Goal: Task Accomplishment & Management: Use online tool/utility

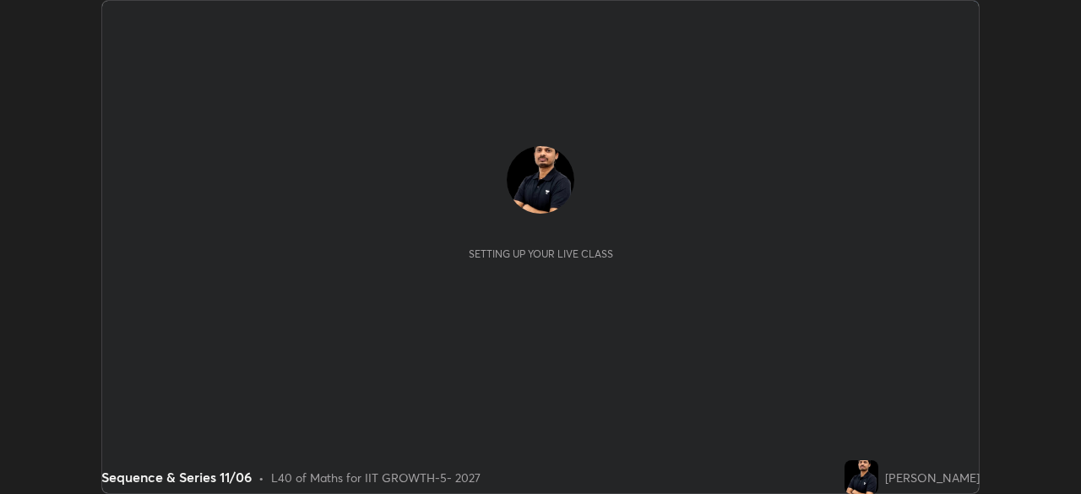
scroll to position [494, 1080]
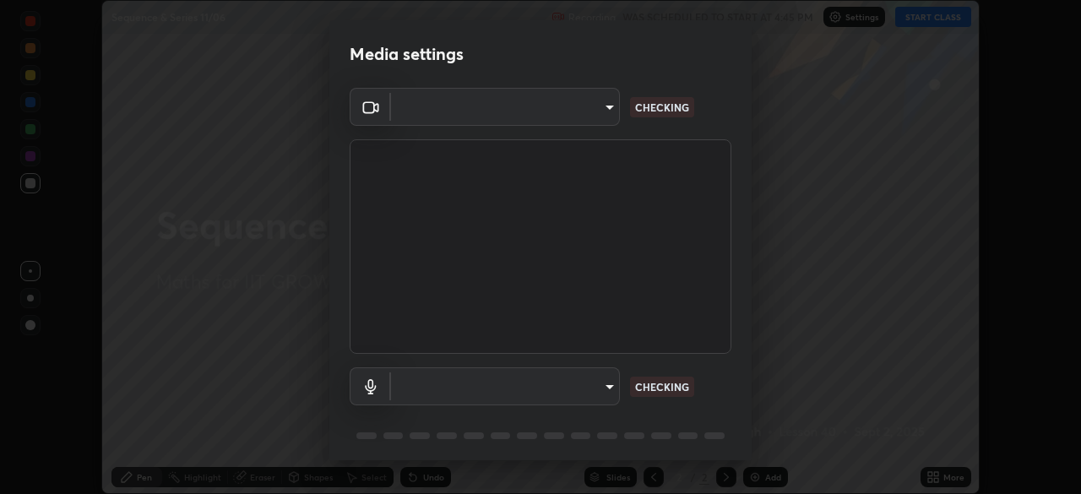
type input "8af73e8d16ef8e3bb7c62716022b9fe157133e9521606ce818031bd72dda2f9e"
type input "9376289e619e4675d11d21499418c37aaf050eeae3c85155971a5de3e19aa403"
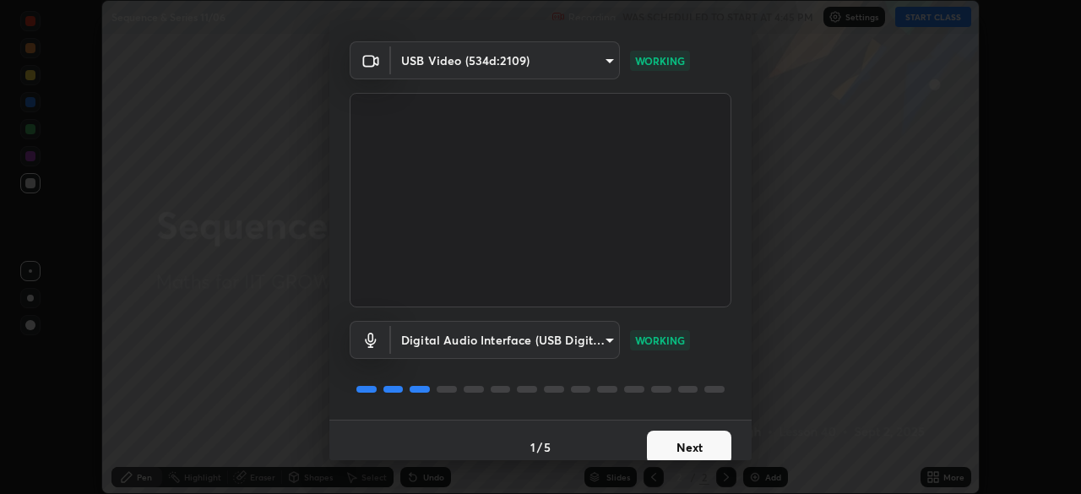
scroll to position [60, 0]
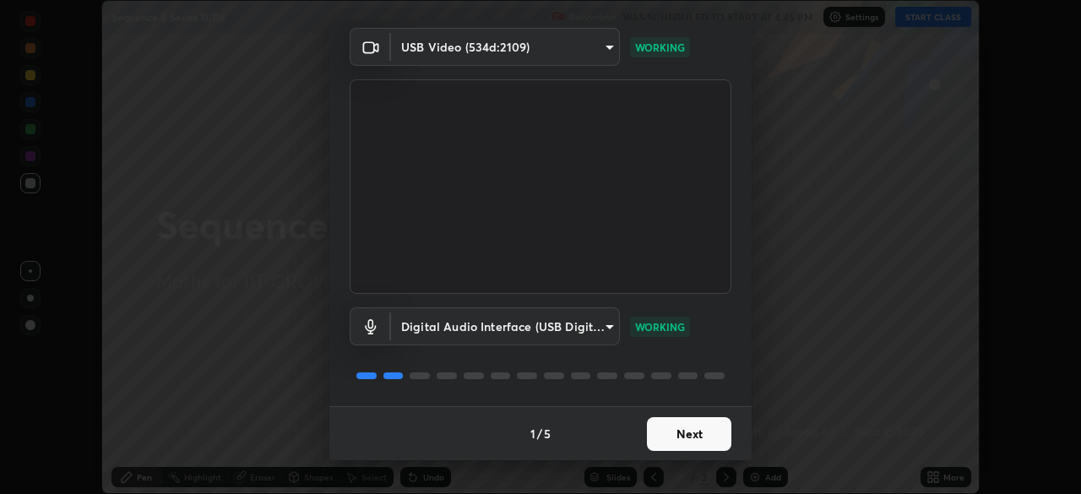
click at [671, 443] on button "Next" at bounding box center [689, 434] width 84 height 34
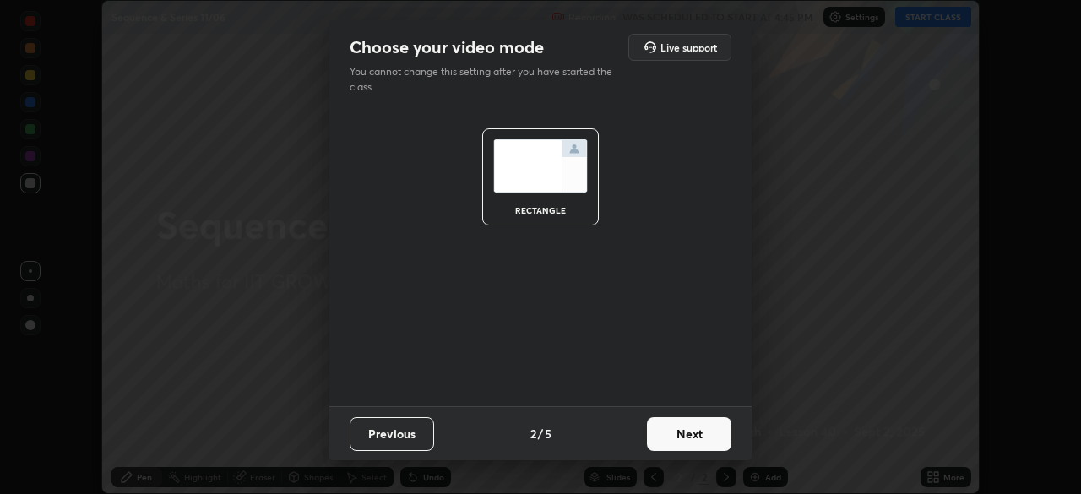
scroll to position [0, 0]
click at [677, 443] on button "Next" at bounding box center [689, 434] width 84 height 34
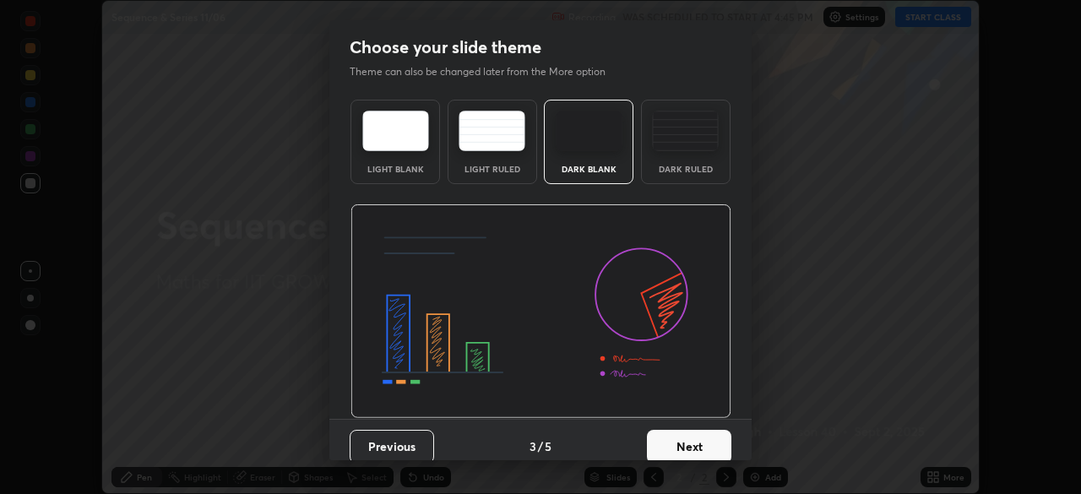
click at [696, 441] on button "Next" at bounding box center [689, 447] width 84 height 34
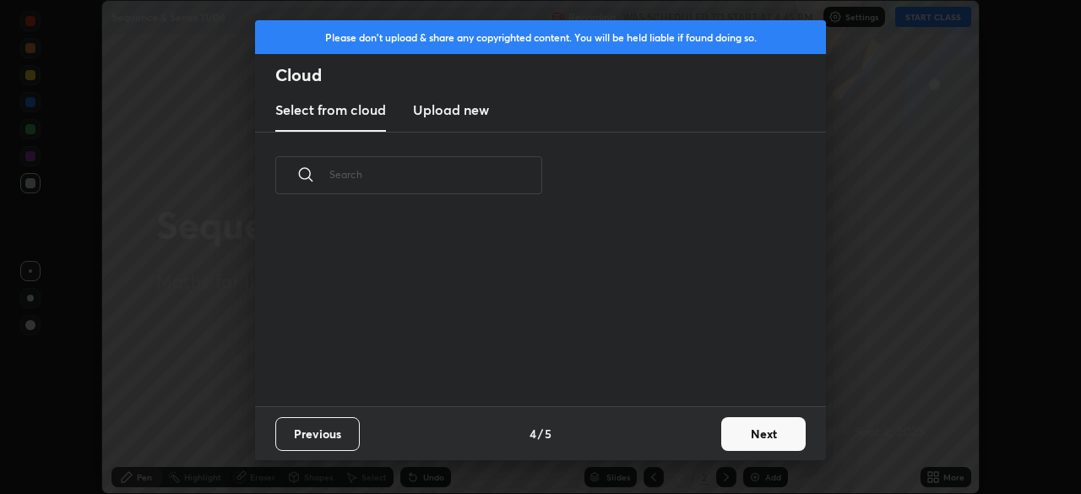
click at [725, 438] on button "Next" at bounding box center [763, 434] width 84 height 34
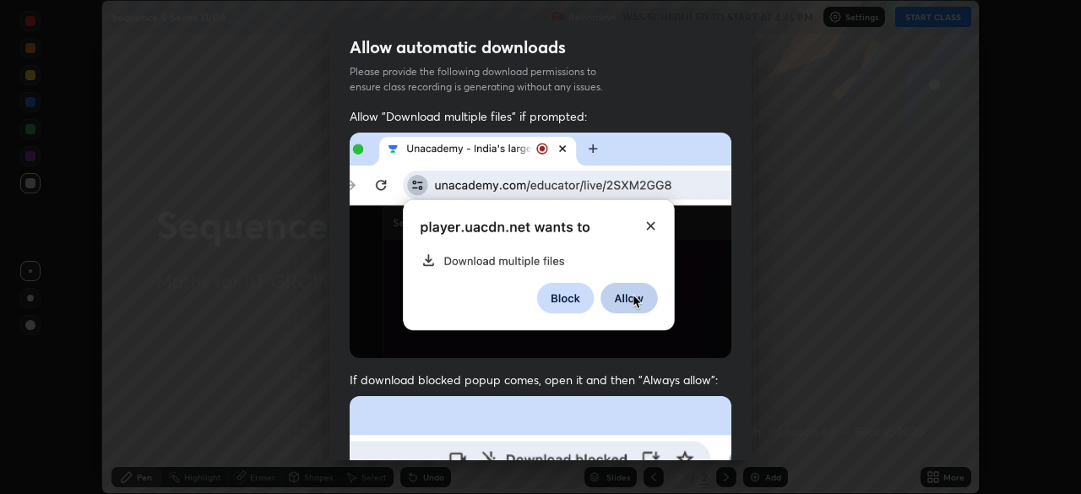
click at [726, 432] on div "Allow "Download multiple files" if prompted: If download blocked popup comes, o…" at bounding box center [540, 463] width 422 height 711
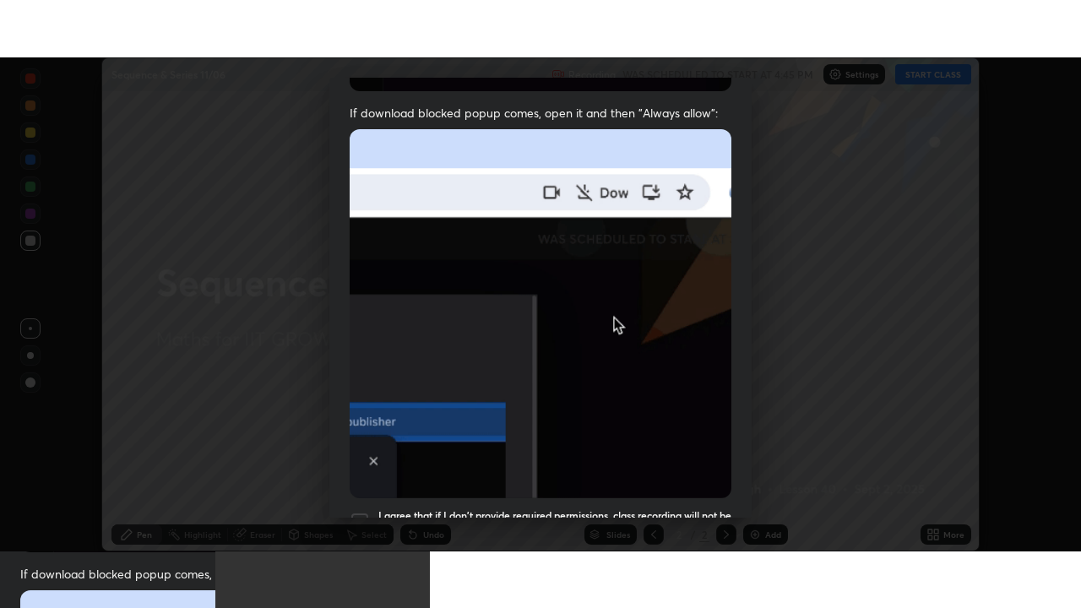
scroll to position [405, 0]
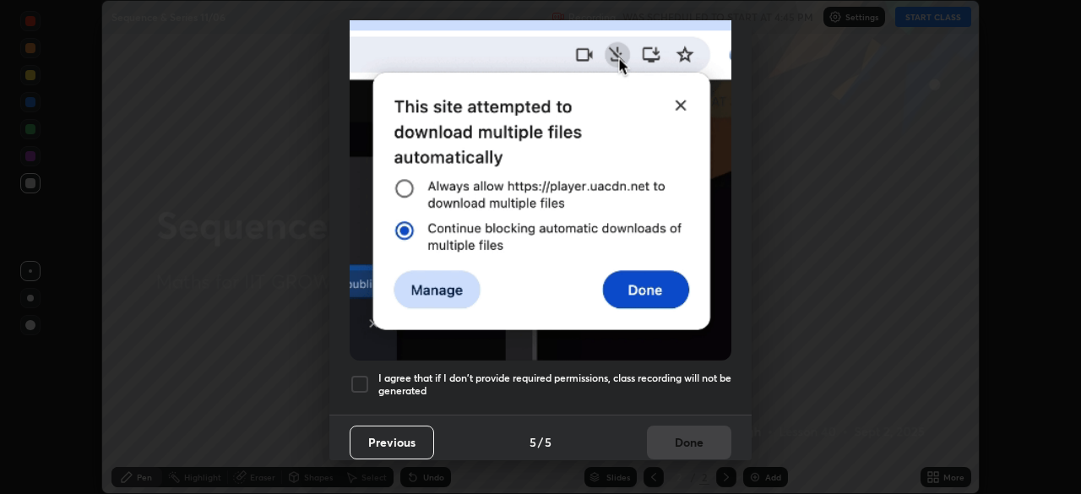
click at [358, 380] on div at bounding box center [360, 384] width 20 height 20
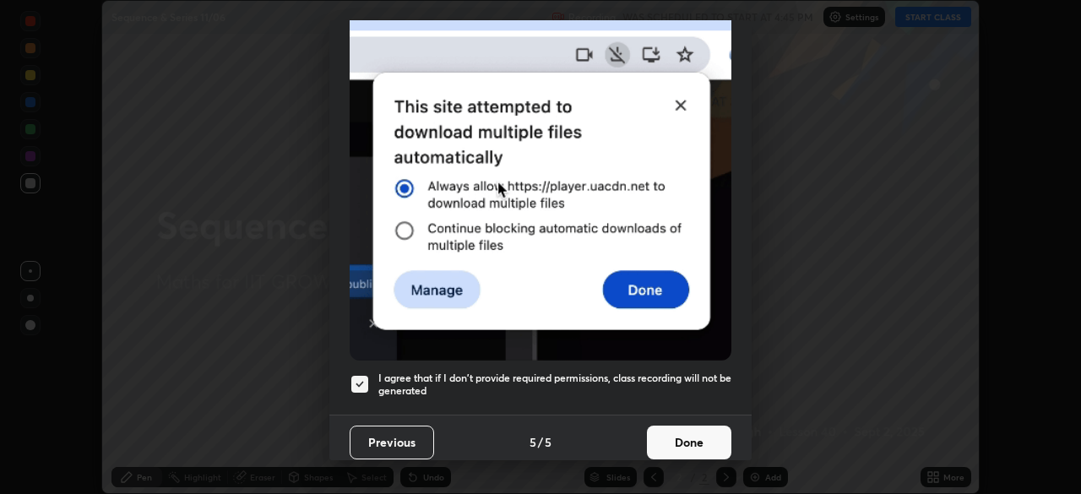
click at [678, 441] on button "Done" at bounding box center [689, 443] width 84 height 34
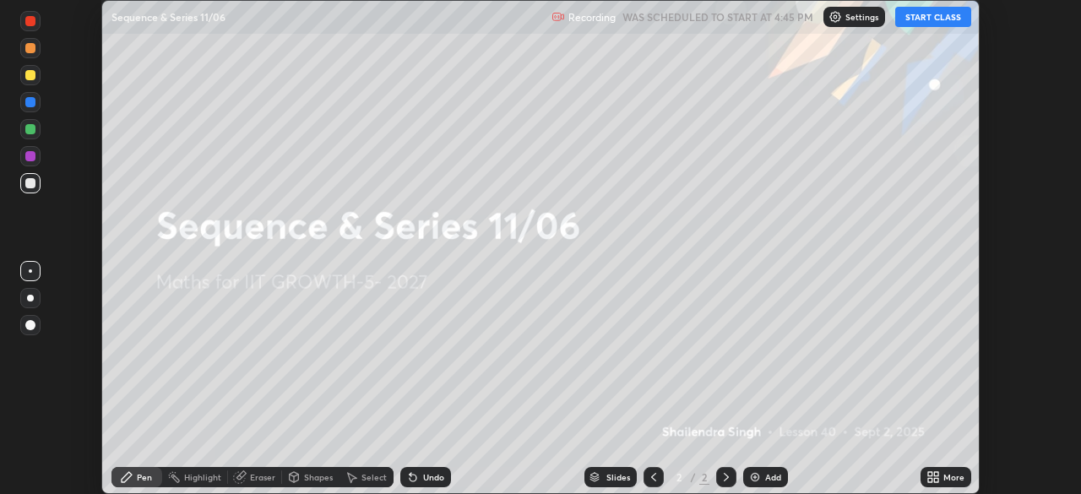
click at [930, 474] on icon at bounding box center [930, 474] width 4 height 4
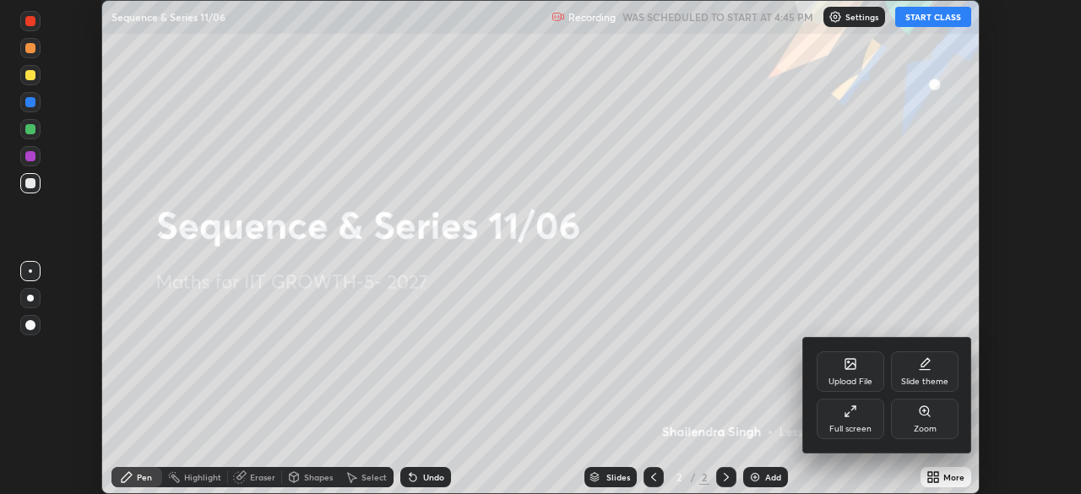
click at [842, 415] on div "Full screen" at bounding box center [851, 419] width 68 height 41
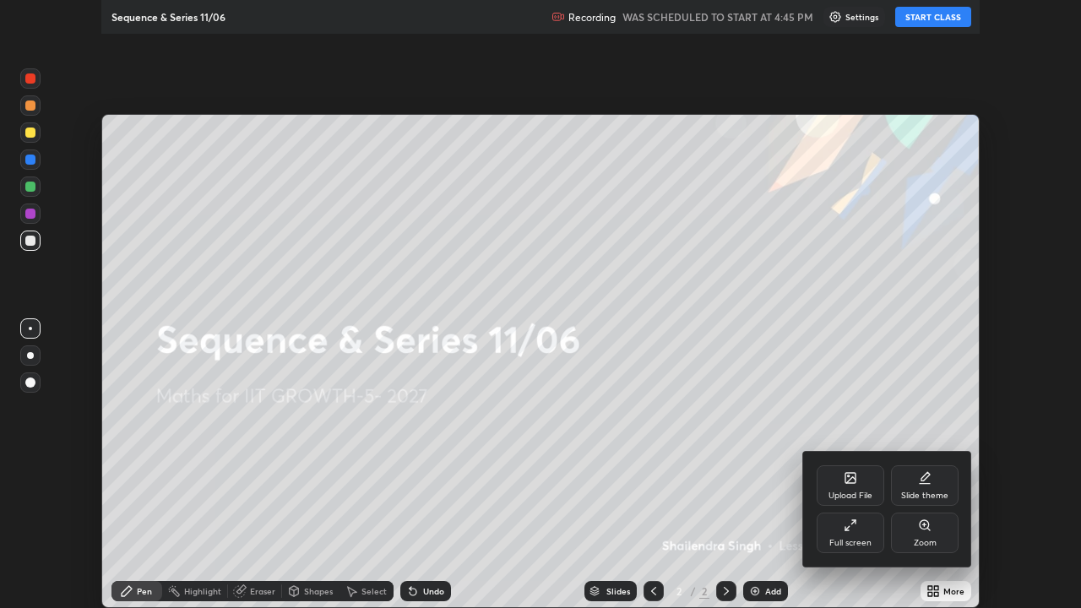
scroll to position [608, 1081]
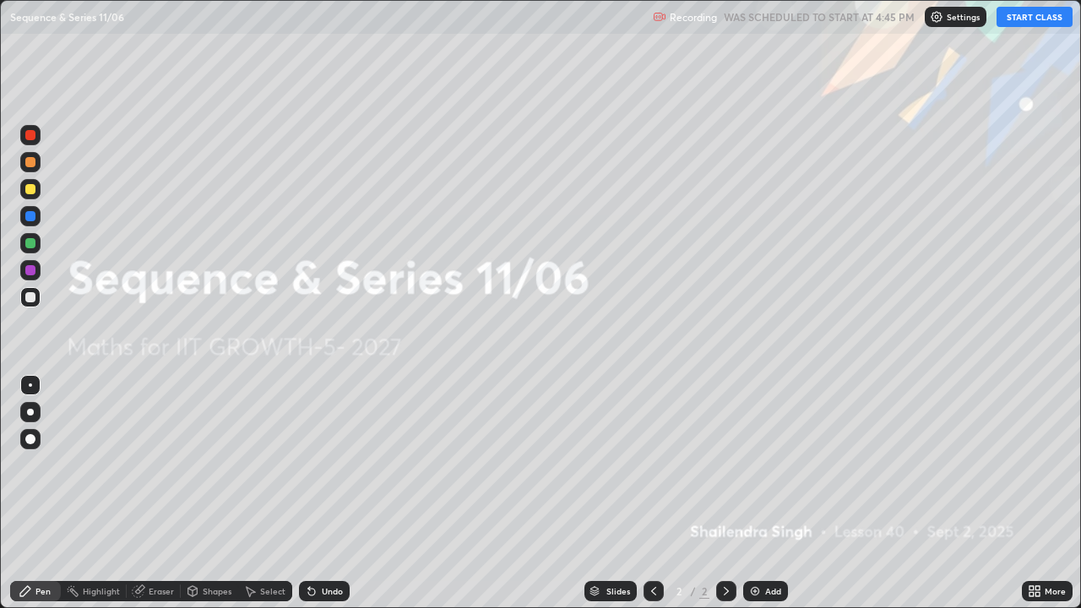
click at [339, 493] on div "Undo" at bounding box center [332, 591] width 21 height 8
click at [1031, 493] on icon at bounding box center [1032, 594] width 4 height 4
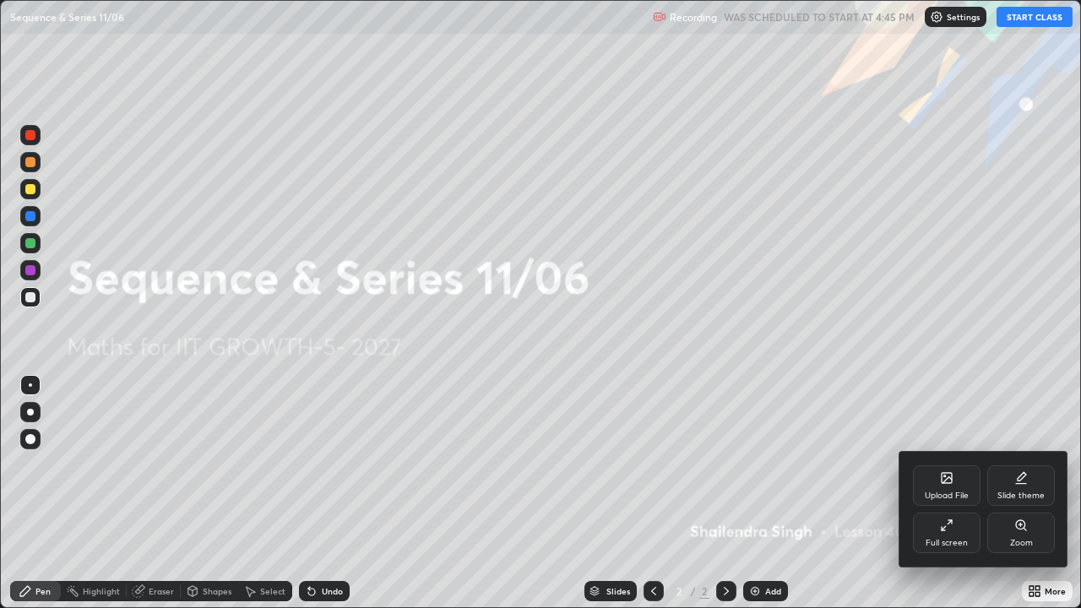
click at [941, 493] on div "Upload File" at bounding box center [947, 496] width 44 height 8
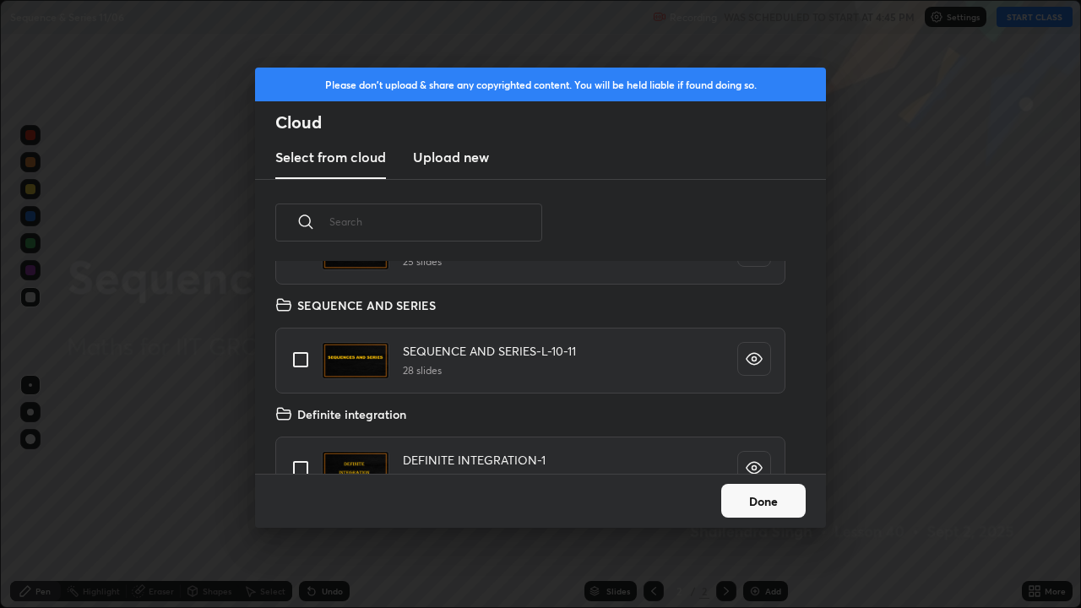
scroll to position [83, 0]
click at [303, 357] on input "grid" at bounding box center [300, 357] width 35 height 35
checkbox input "true"
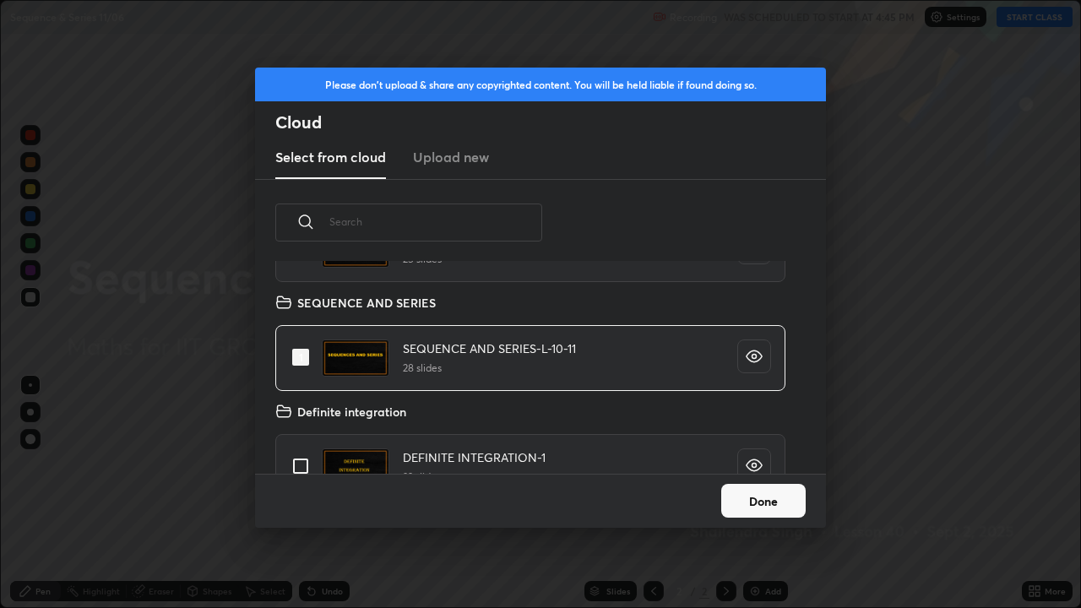
click at [731, 477] on div "Done" at bounding box center [540, 501] width 571 height 54
click at [746, 493] on button "Done" at bounding box center [763, 501] width 84 height 34
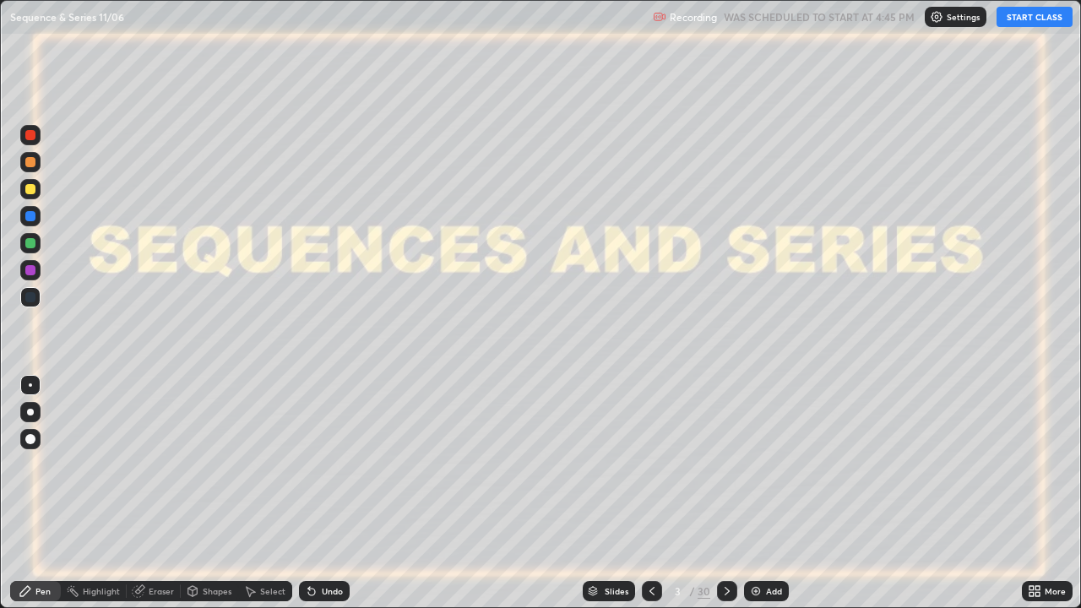
click at [1037, 17] on button "START CLASS" at bounding box center [1035, 17] width 76 height 20
click at [726, 493] on icon at bounding box center [727, 591] width 14 height 14
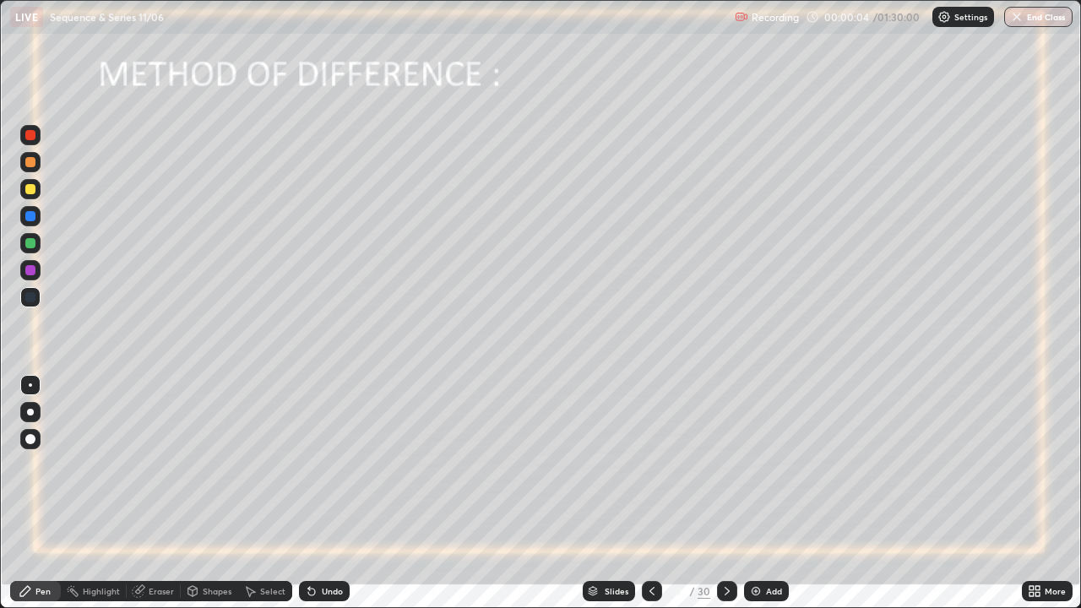
click at [726, 493] on icon at bounding box center [727, 591] width 14 height 14
click at [612, 493] on div "Slides" at bounding box center [617, 591] width 24 height 8
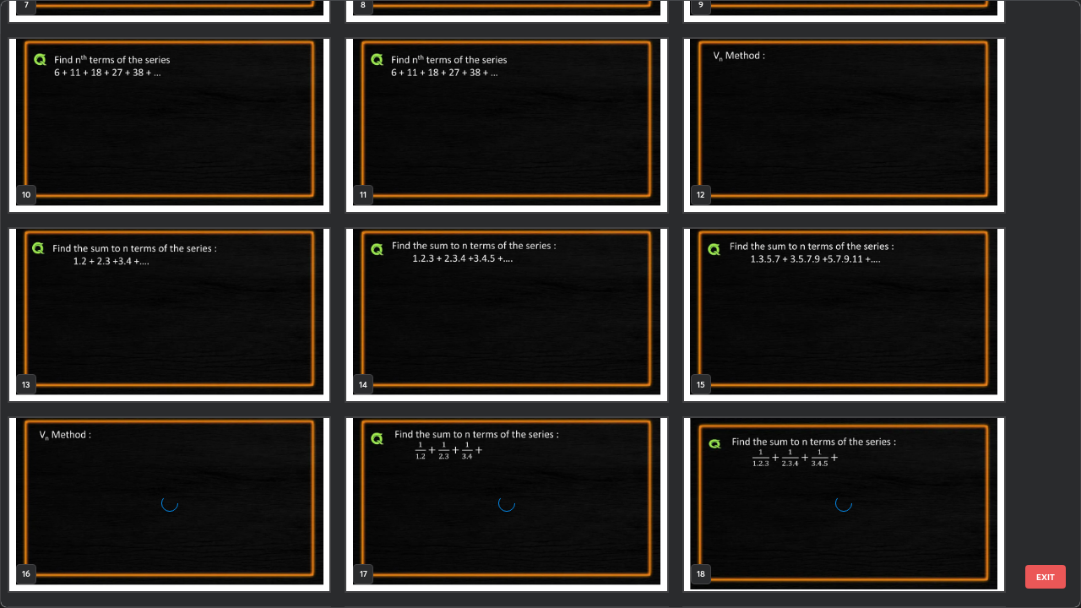
scroll to position [541, 0]
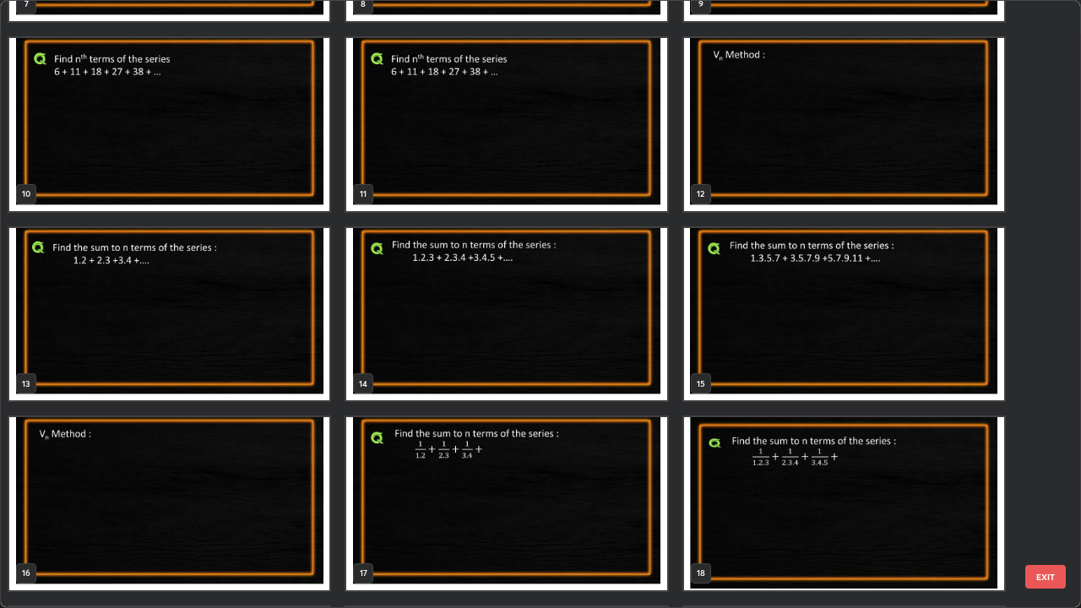
click at [521, 323] on img "grid" at bounding box center [506, 314] width 320 height 173
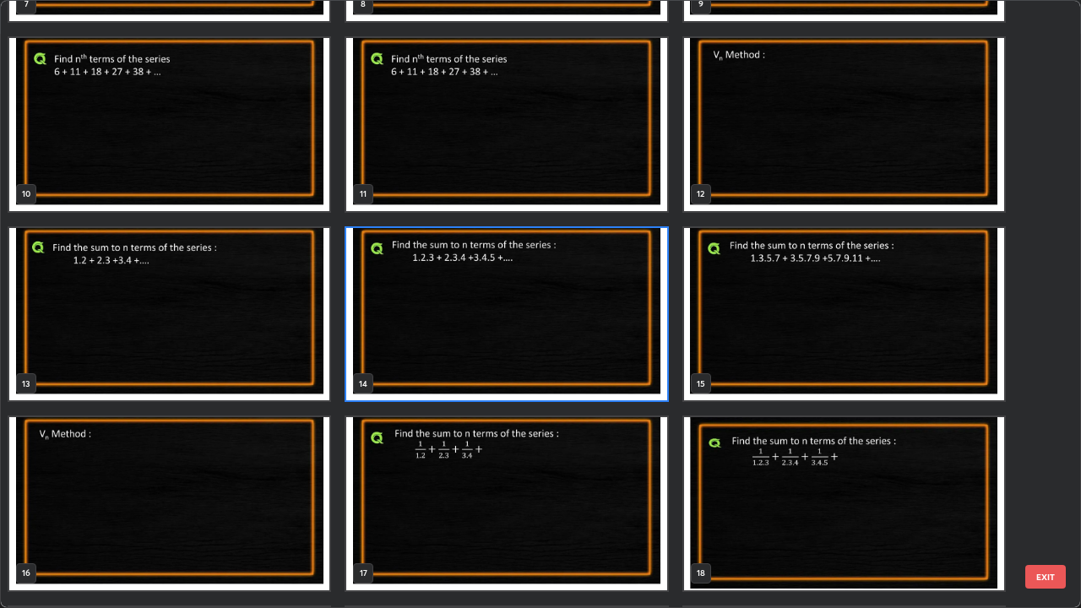
click at [525, 326] on img "grid" at bounding box center [506, 314] width 320 height 173
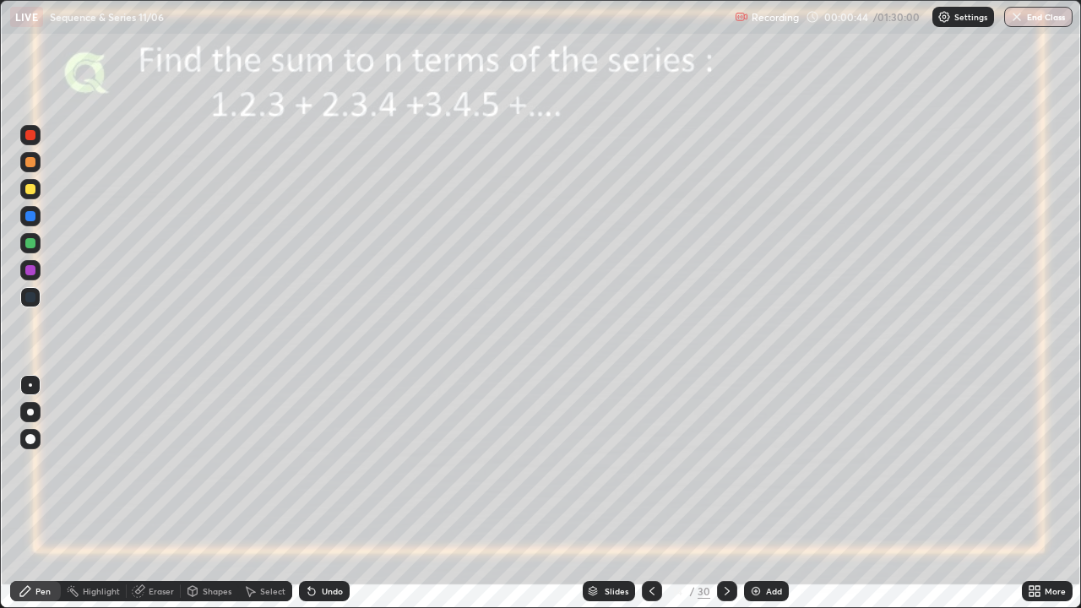
click at [30, 188] on div at bounding box center [30, 189] width 10 height 10
click at [28, 213] on div at bounding box center [30, 216] width 10 height 10
click at [199, 493] on div "Shapes" at bounding box center [209, 591] width 57 height 20
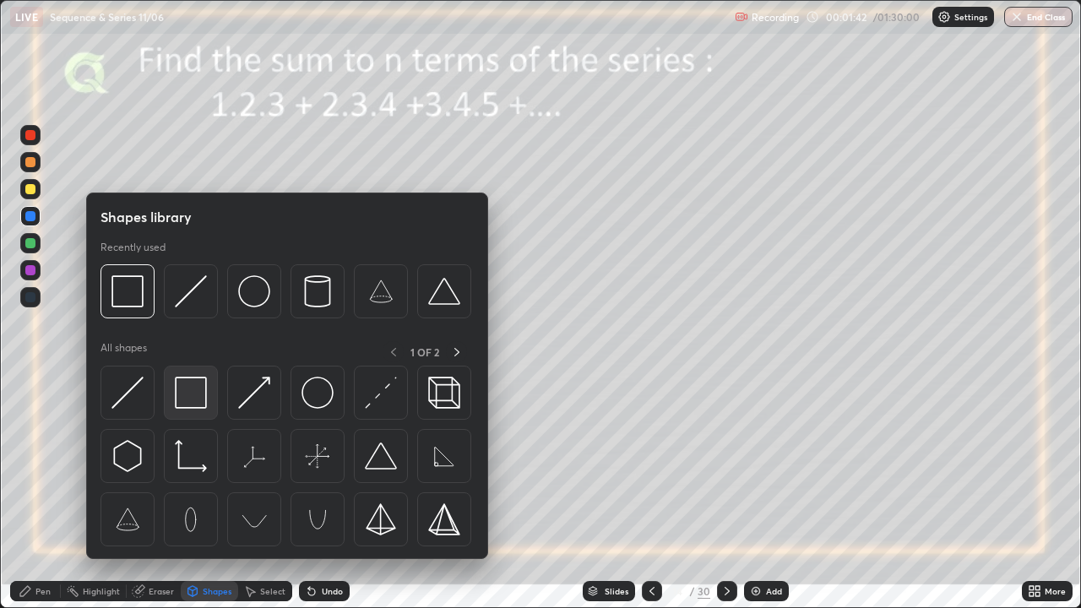
click at [188, 385] on img at bounding box center [191, 393] width 32 height 32
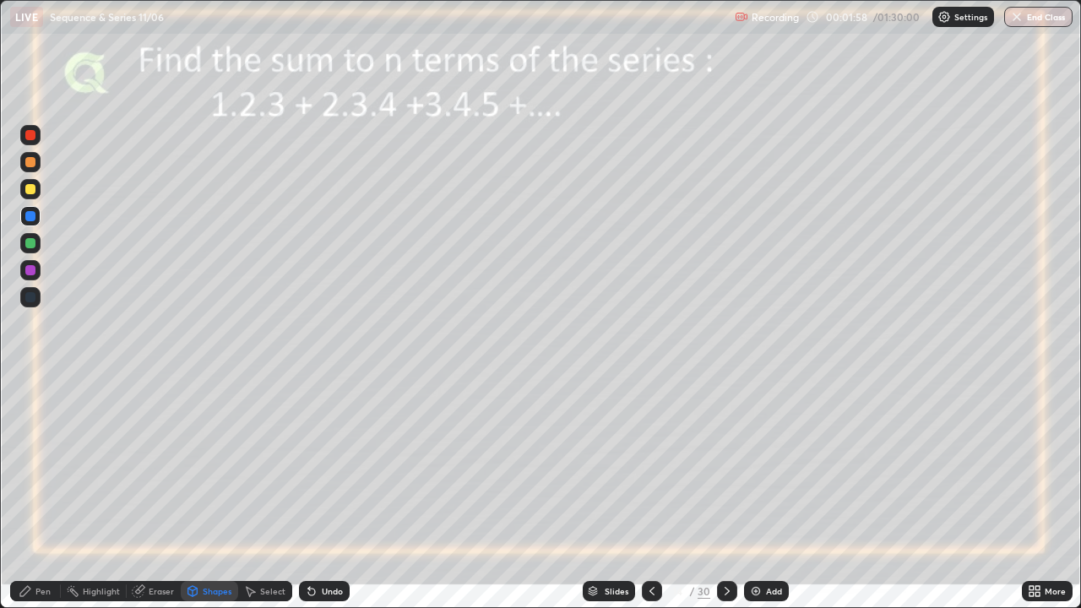
click at [46, 493] on div "Pen" at bounding box center [42, 591] width 15 height 8
click at [29, 242] on div at bounding box center [30, 243] width 10 height 10
click at [23, 186] on div at bounding box center [30, 189] width 20 height 20
click at [197, 493] on icon at bounding box center [193, 591] width 14 height 14
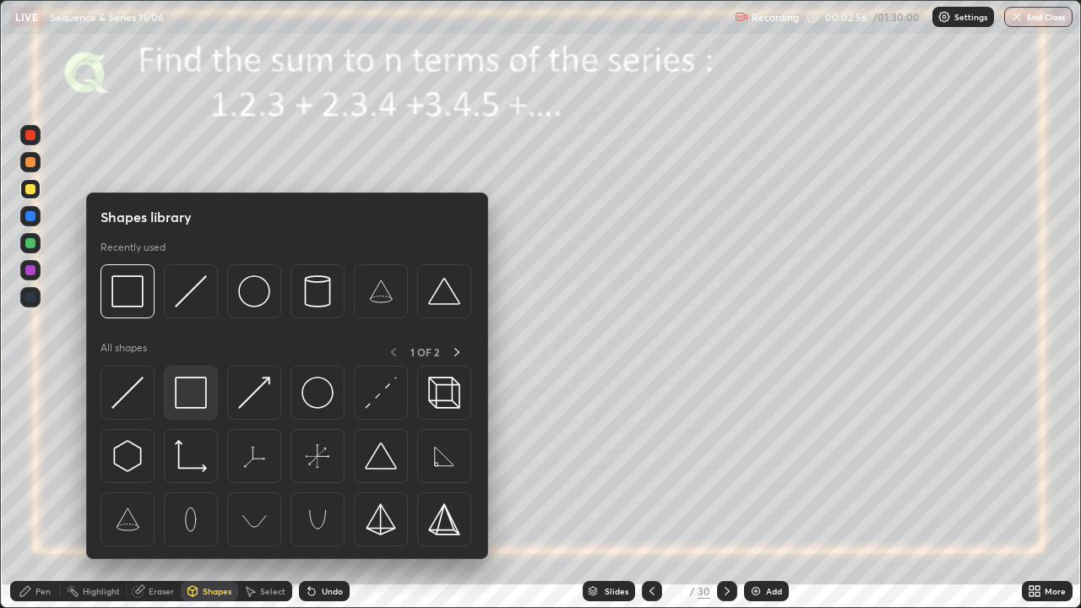
click at [180, 400] on img at bounding box center [191, 393] width 32 height 32
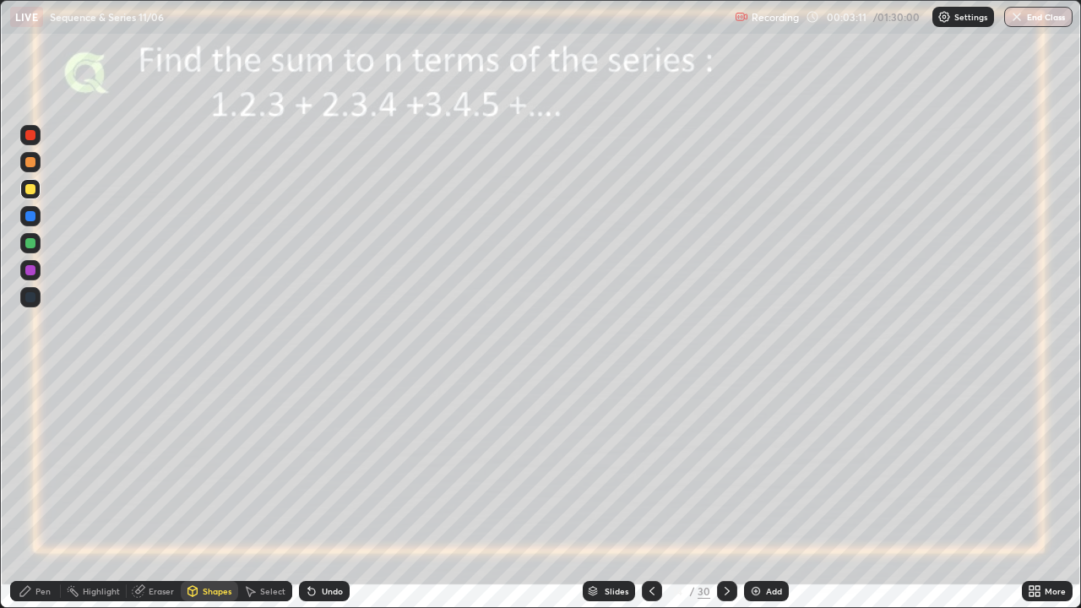
click at [32, 493] on icon at bounding box center [26, 591] width 14 height 14
click at [334, 493] on div "Undo" at bounding box center [324, 591] width 51 height 20
click at [30, 274] on div at bounding box center [30, 270] width 10 height 10
click at [194, 493] on icon at bounding box center [192, 591] width 9 height 10
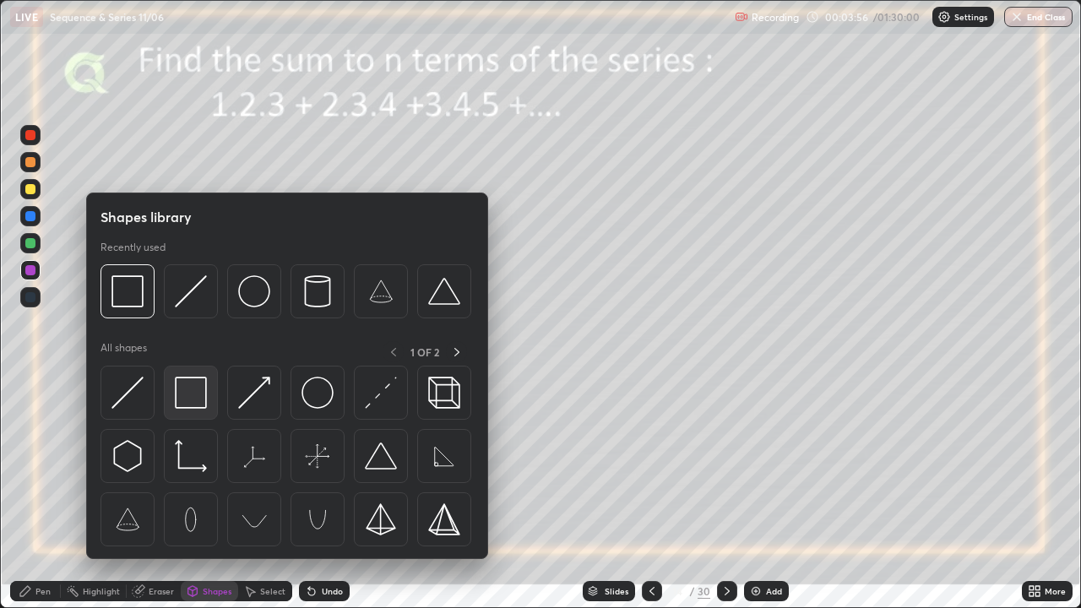
click at [179, 398] on img at bounding box center [191, 393] width 32 height 32
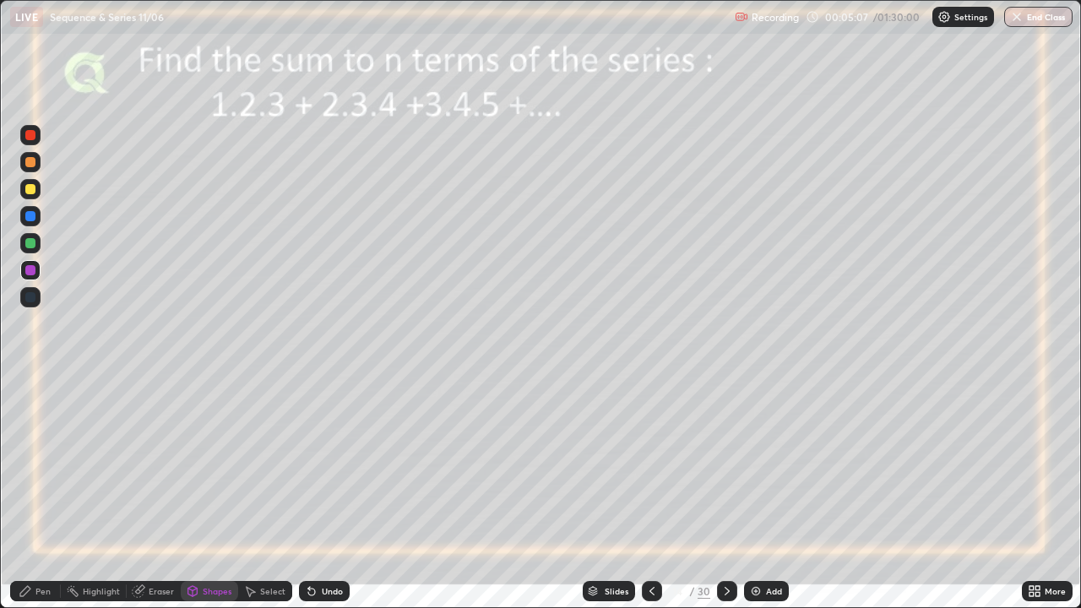
click at [545, 493] on div "Slides 14 / 30 Add" at bounding box center [686, 591] width 672 height 34
click at [34, 493] on div "Pen" at bounding box center [35, 591] width 51 height 20
click at [30, 245] on div at bounding box center [30, 243] width 10 height 10
click at [752, 493] on img at bounding box center [756, 591] width 14 height 14
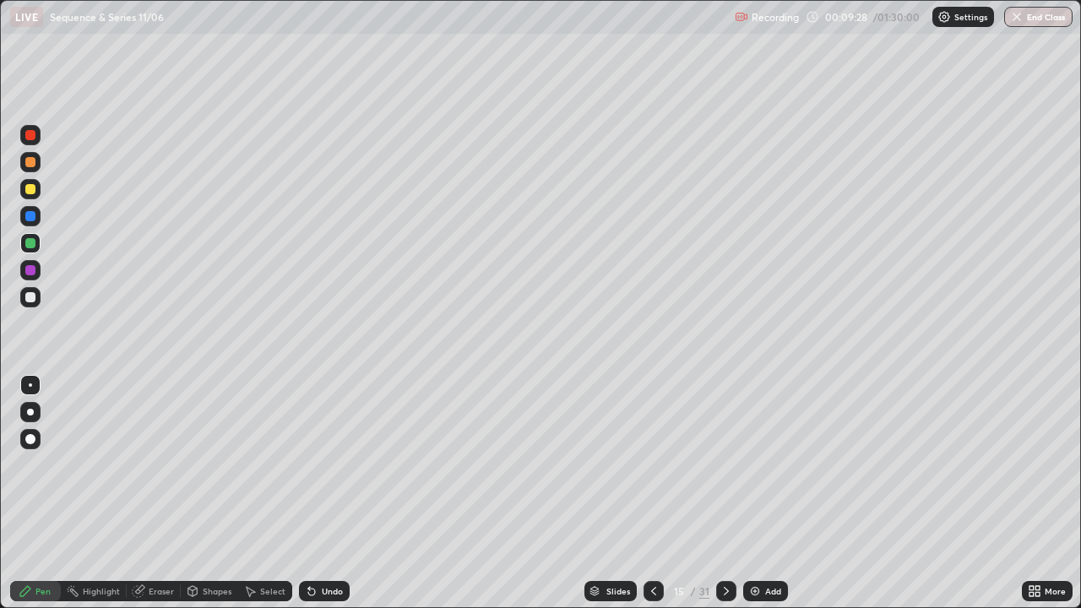
click at [32, 192] on div at bounding box center [30, 189] width 10 height 10
click at [651, 493] on icon at bounding box center [654, 591] width 14 height 14
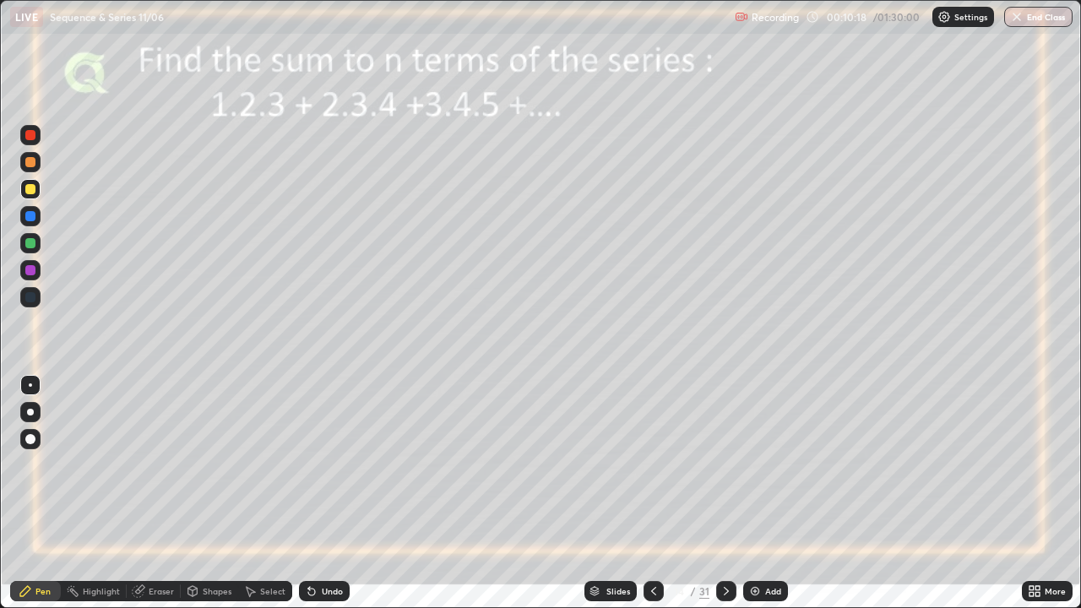
click at [716, 493] on div at bounding box center [726, 591] width 20 height 20
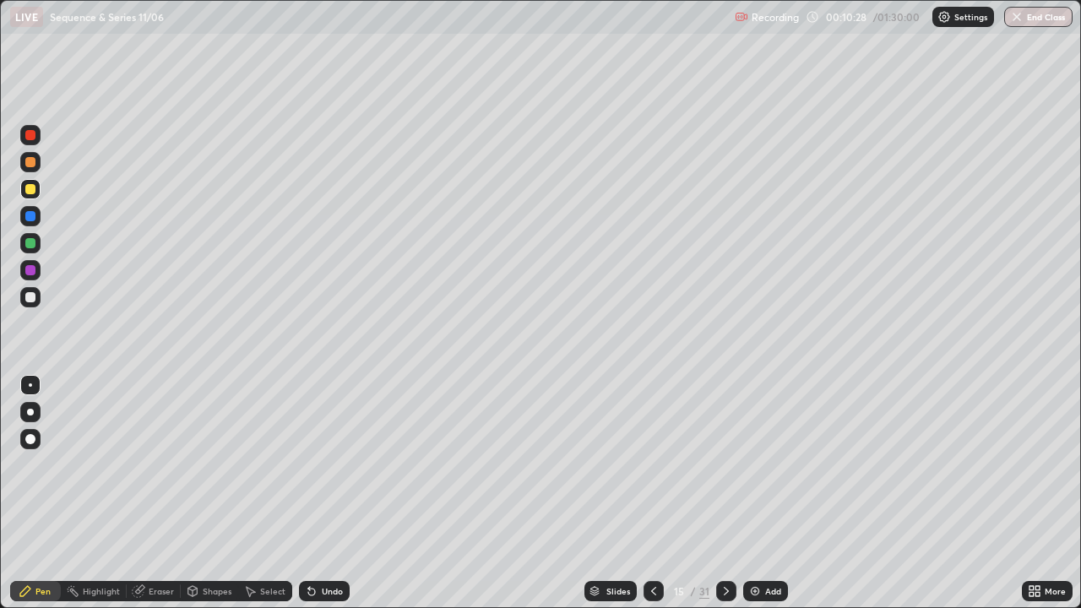
click at [652, 493] on icon at bounding box center [654, 591] width 14 height 14
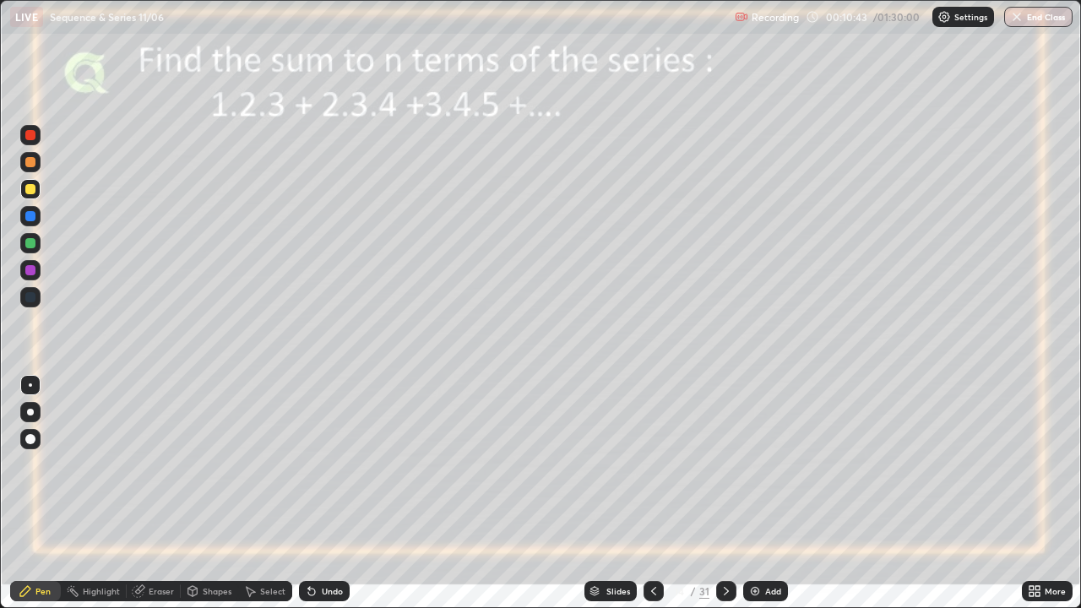
click at [725, 493] on icon at bounding box center [727, 591] width 14 height 14
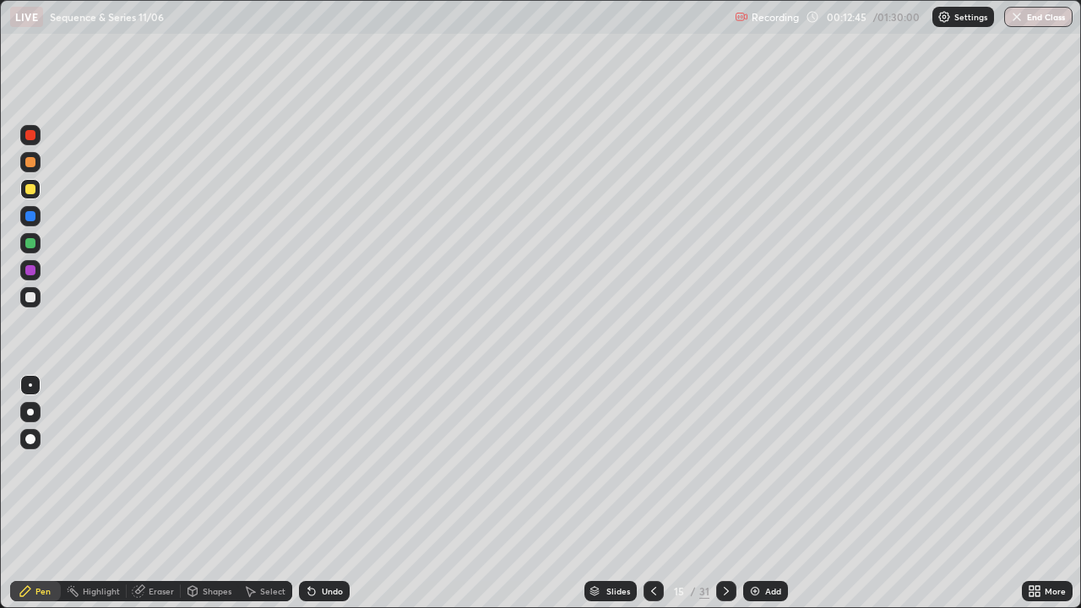
click at [30, 298] on div at bounding box center [30, 297] width 10 height 10
click at [724, 493] on icon at bounding box center [726, 591] width 5 height 8
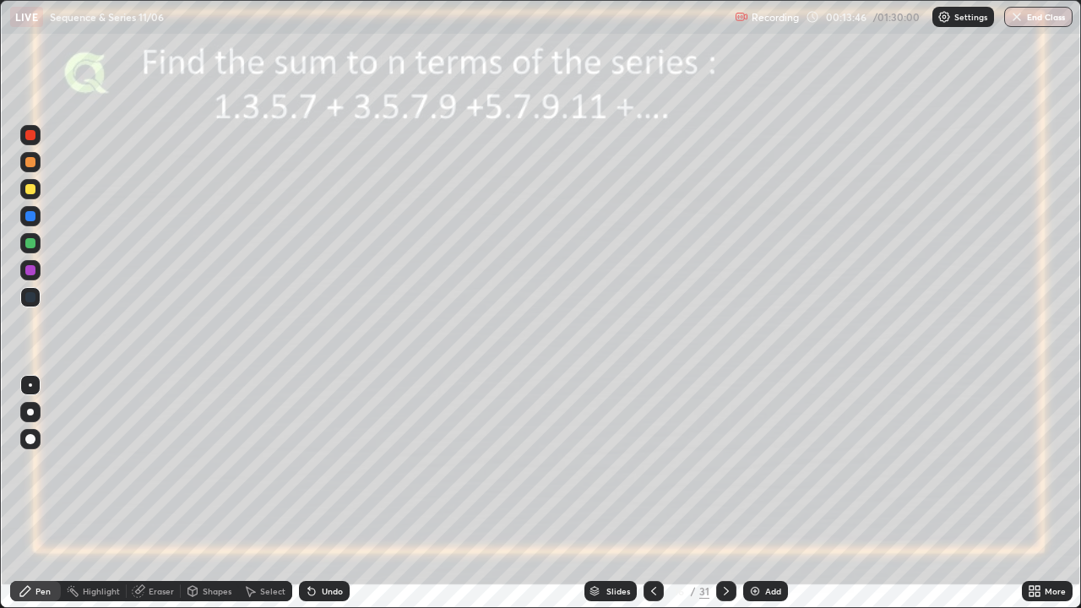
click at [29, 188] on div at bounding box center [30, 189] width 10 height 10
click at [30, 220] on div at bounding box center [30, 216] width 10 height 10
click at [28, 192] on div at bounding box center [30, 189] width 10 height 10
click at [29, 134] on div at bounding box center [30, 135] width 10 height 10
click at [27, 241] on div at bounding box center [30, 243] width 10 height 10
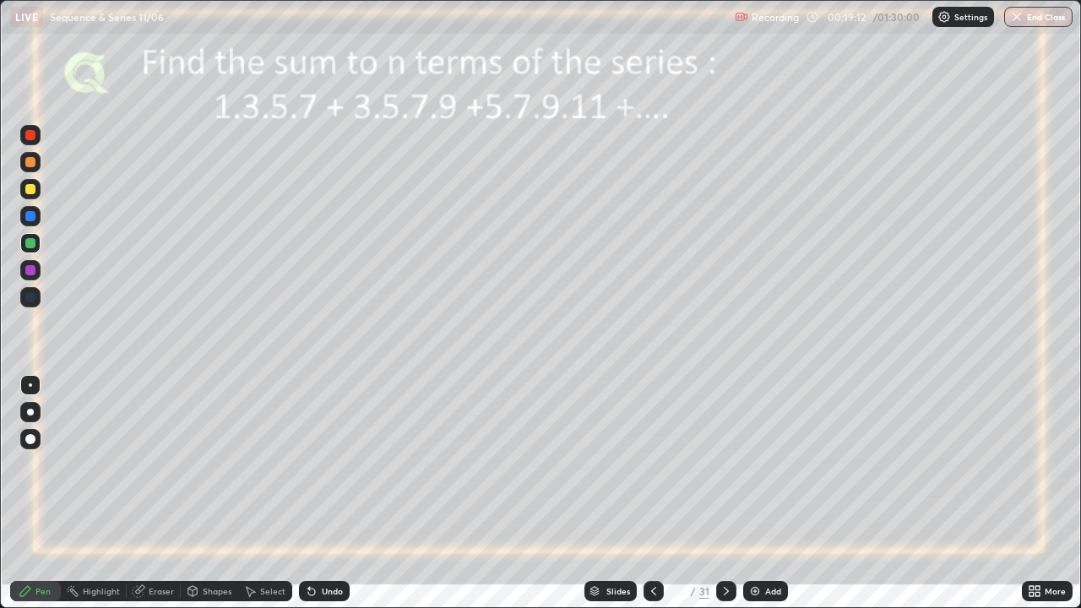
click at [332, 493] on div "Undo" at bounding box center [332, 591] width 21 height 8
click at [725, 493] on icon at bounding box center [727, 591] width 14 height 14
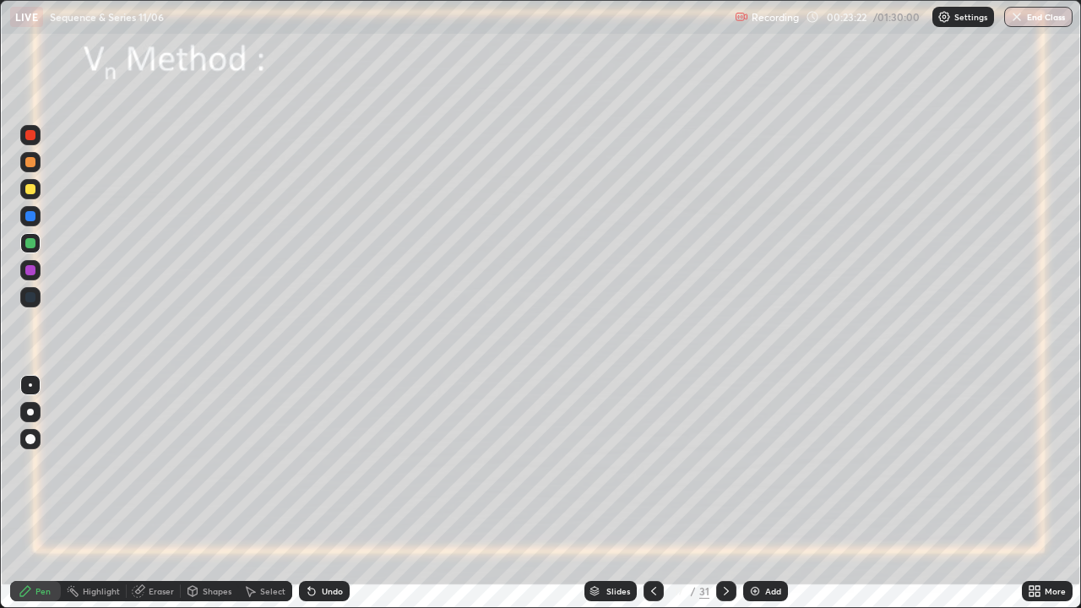
click at [318, 493] on div "Undo" at bounding box center [324, 591] width 51 height 20
click at [322, 493] on div "Undo" at bounding box center [324, 591] width 51 height 20
click at [750, 493] on img at bounding box center [755, 591] width 14 height 14
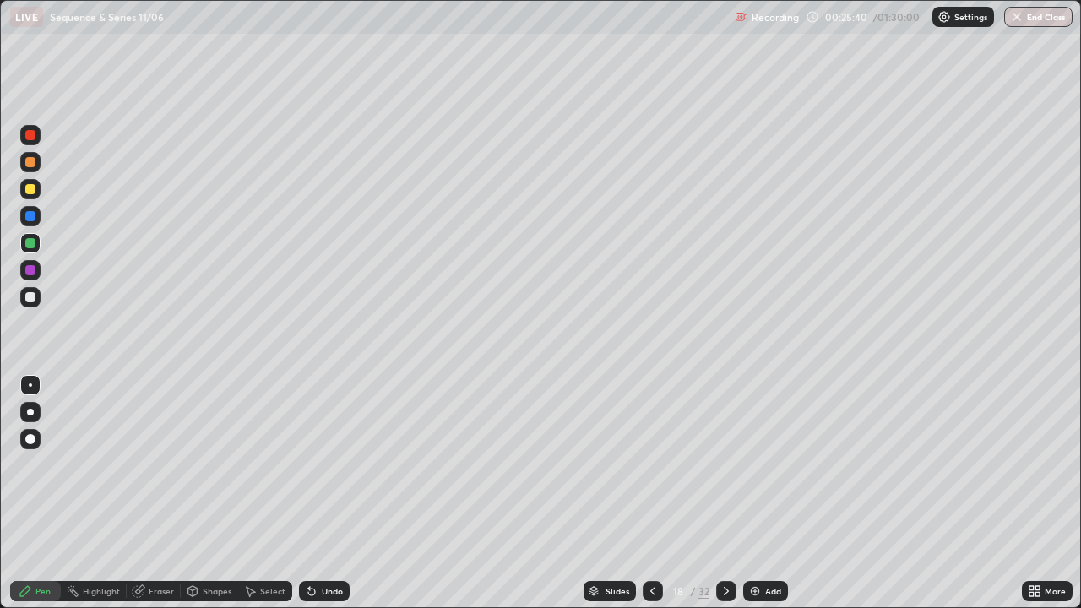
click at [30, 193] on div at bounding box center [30, 189] width 10 height 10
click at [33, 216] on div at bounding box center [30, 216] width 10 height 10
click at [29, 189] on div at bounding box center [30, 189] width 10 height 10
click at [29, 133] on div at bounding box center [30, 135] width 10 height 10
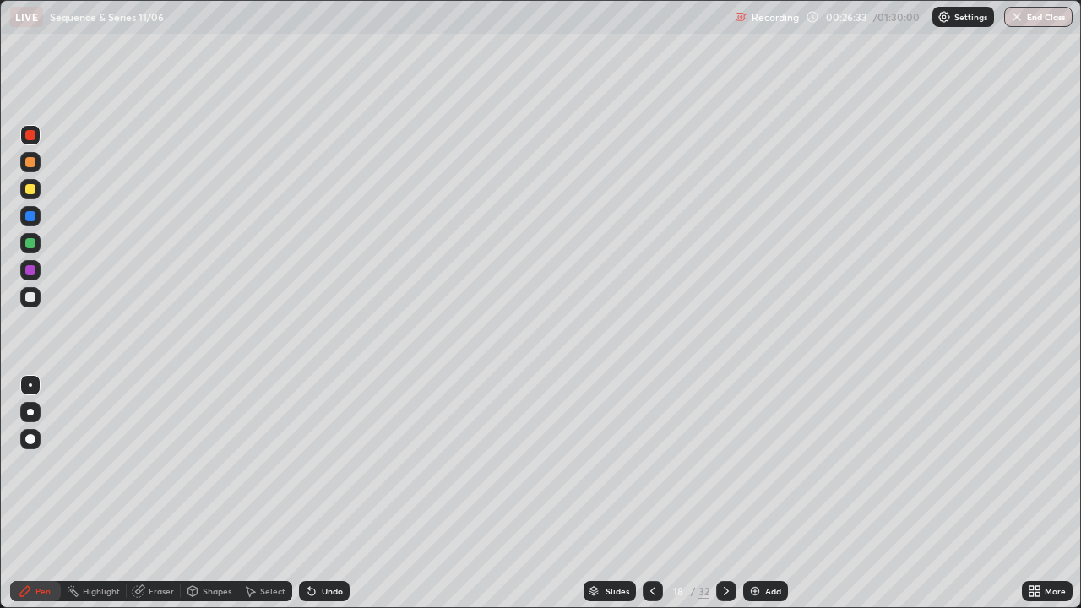
click at [316, 493] on div "Undo" at bounding box center [324, 591] width 51 height 20
click at [31, 212] on div at bounding box center [30, 216] width 10 height 10
click at [29, 240] on div at bounding box center [30, 243] width 10 height 10
click at [722, 493] on icon at bounding box center [727, 591] width 14 height 14
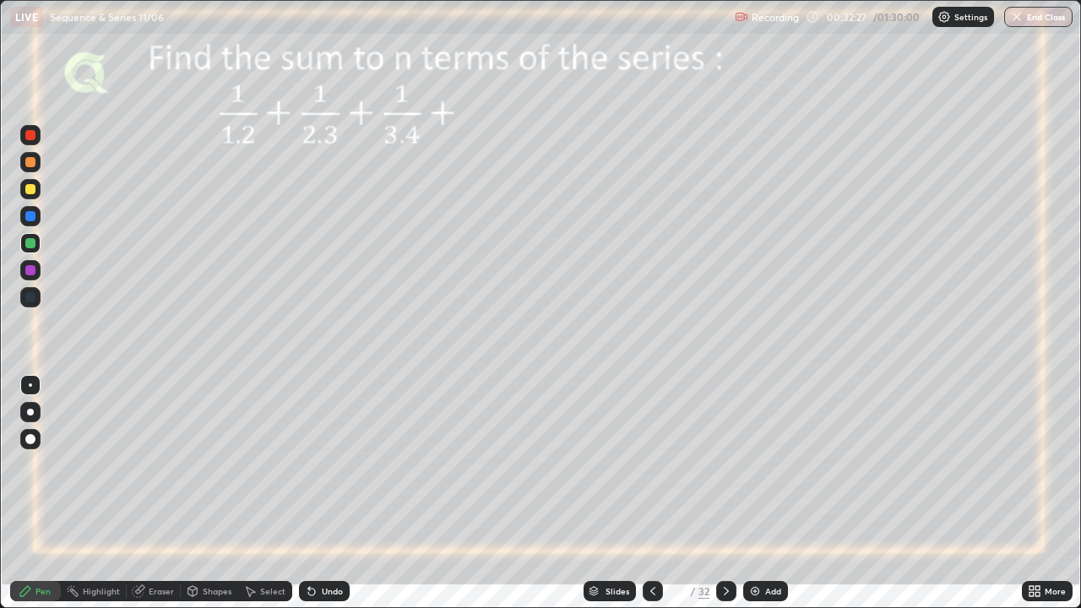
click at [29, 187] on div at bounding box center [30, 189] width 10 height 10
click at [30, 242] on div at bounding box center [30, 243] width 10 height 10
click at [27, 268] on div at bounding box center [30, 270] width 10 height 10
click at [32, 188] on div at bounding box center [30, 189] width 10 height 10
click at [651, 493] on icon at bounding box center [653, 591] width 14 height 14
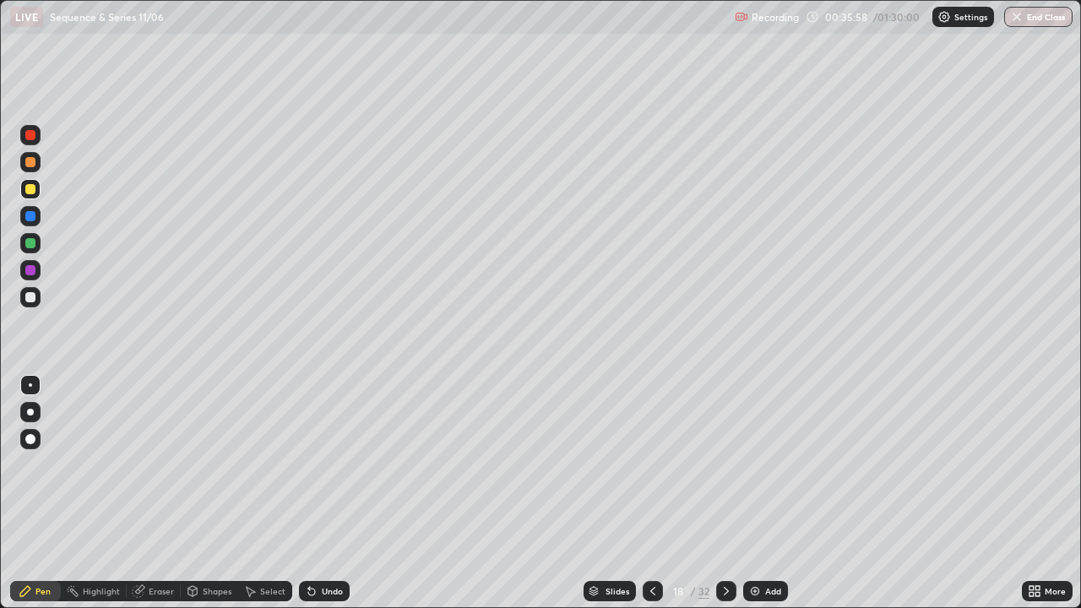
click at [652, 493] on icon at bounding box center [653, 591] width 14 height 14
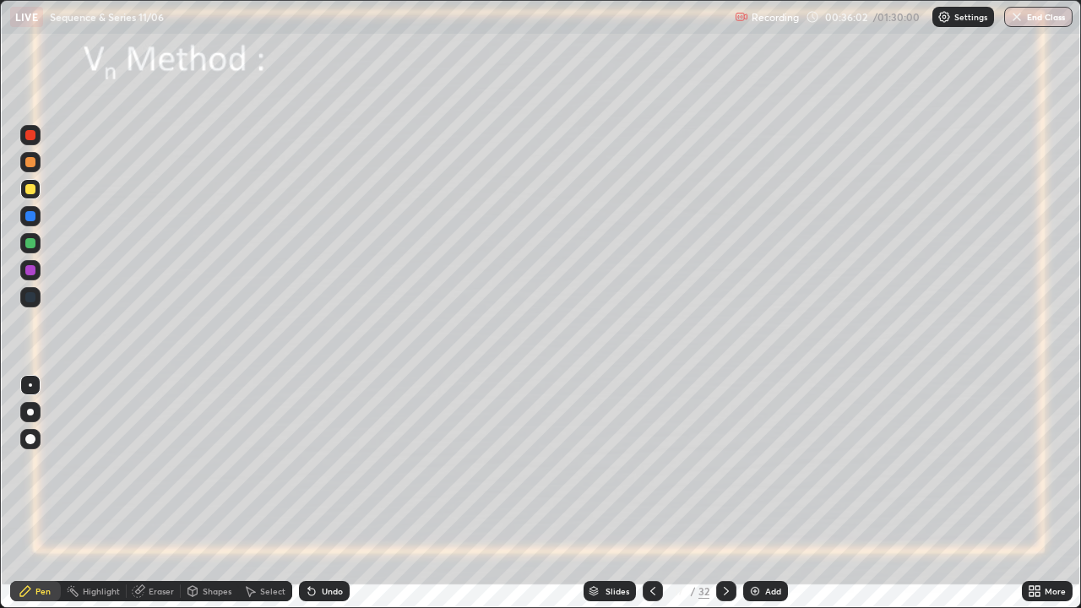
click at [725, 493] on icon at bounding box center [727, 591] width 14 height 14
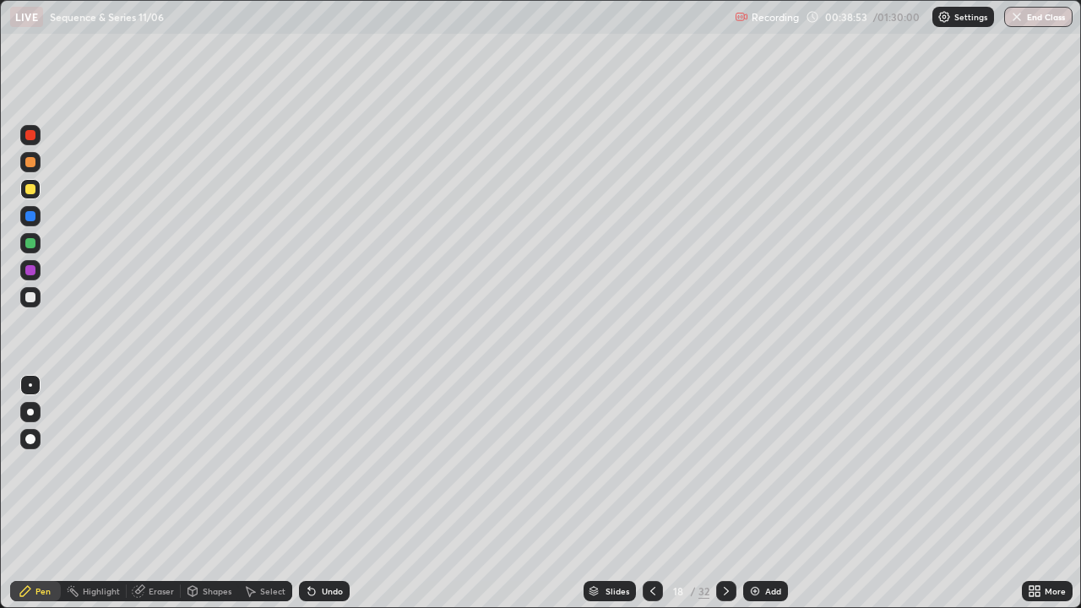
click at [726, 493] on icon at bounding box center [726, 591] width 5 height 8
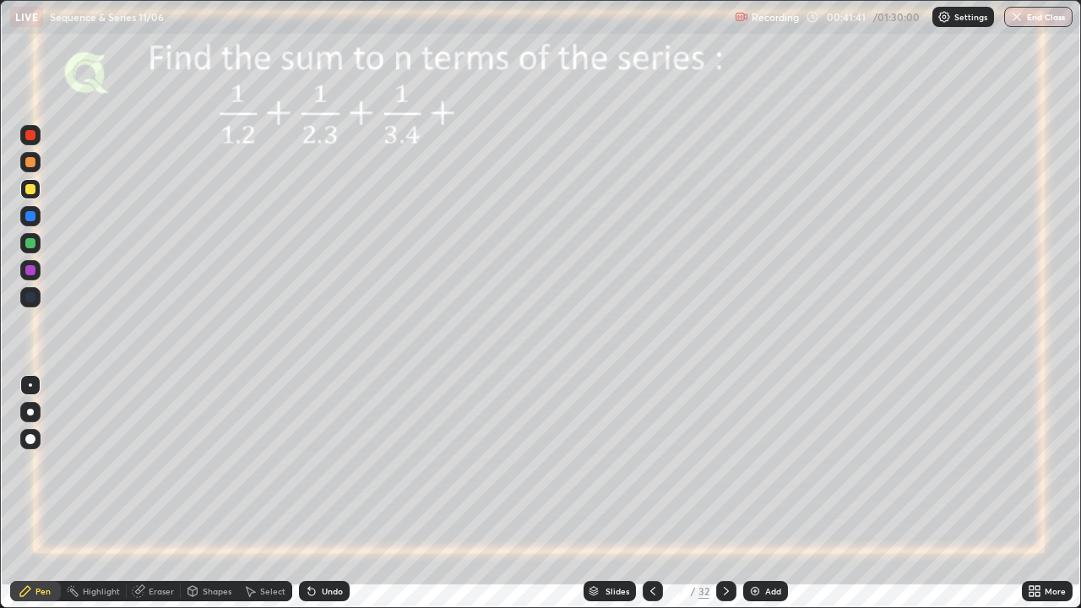
click at [723, 493] on icon at bounding box center [727, 591] width 14 height 14
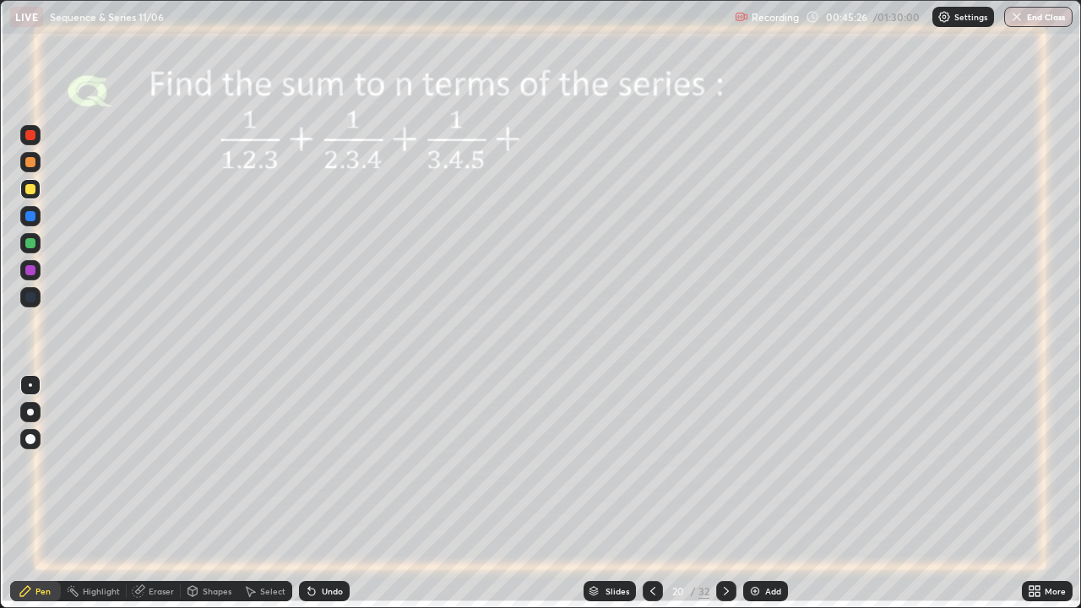
click at [27, 217] on div at bounding box center [30, 216] width 10 height 10
click at [323, 493] on div "Undo" at bounding box center [332, 591] width 21 height 8
click at [324, 493] on div "Undo" at bounding box center [332, 591] width 21 height 8
click at [322, 493] on div "Undo" at bounding box center [332, 591] width 21 height 8
click at [28, 245] on div at bounding box center [30, 243] width 10 height 10
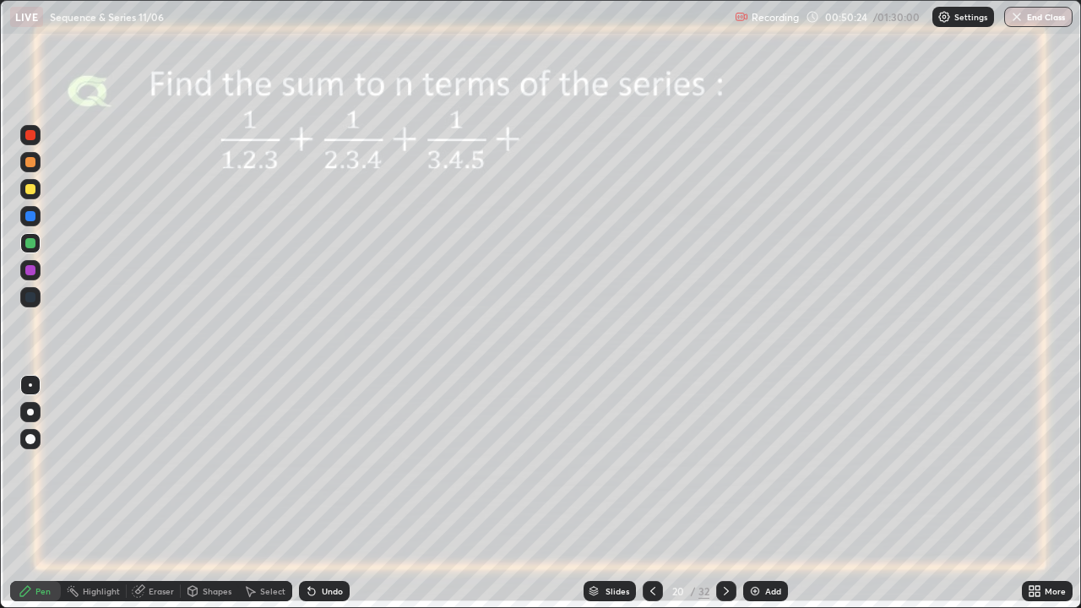
click at [725, 493] on icon at bounding box center [727, 591] width 14 height 14
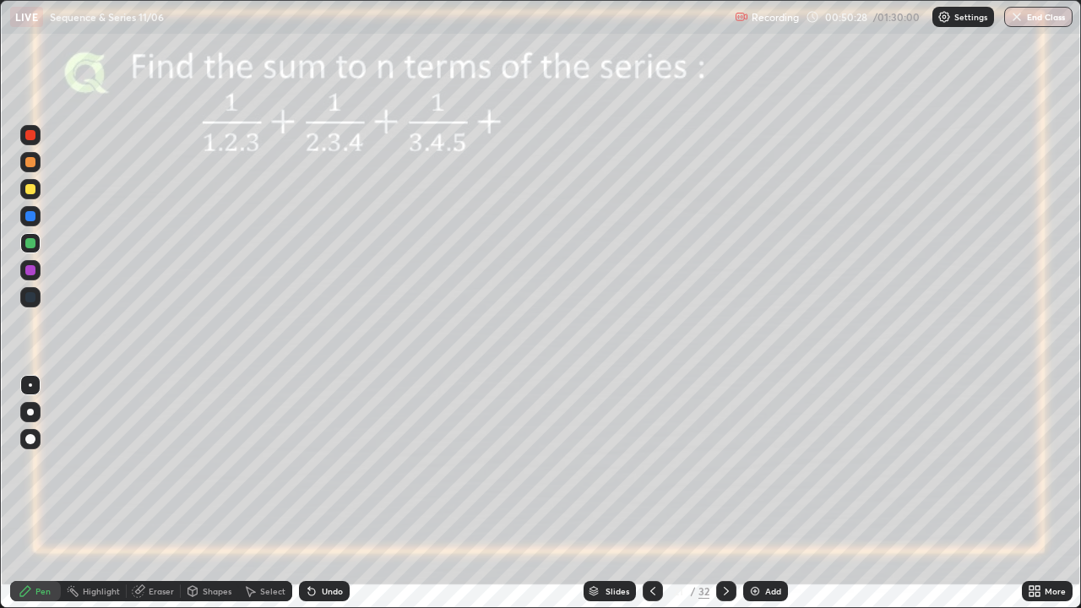
click at [722, 493] on icon at bounding box center [727, 591] width 14 height 14
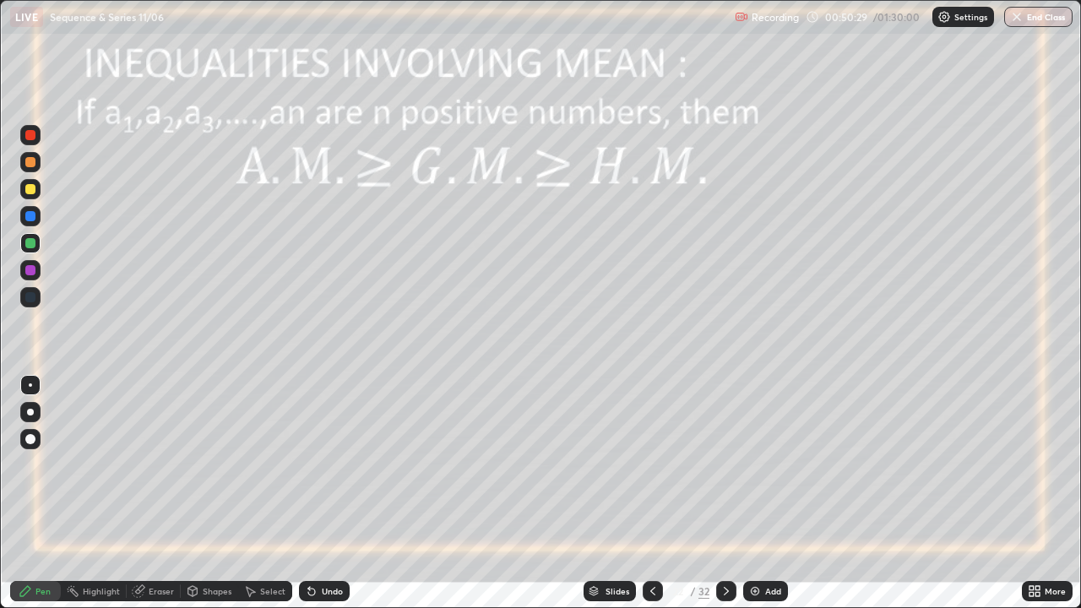
click at [649, 493] on icon at bounding box center [653, 591] width 14 height 14
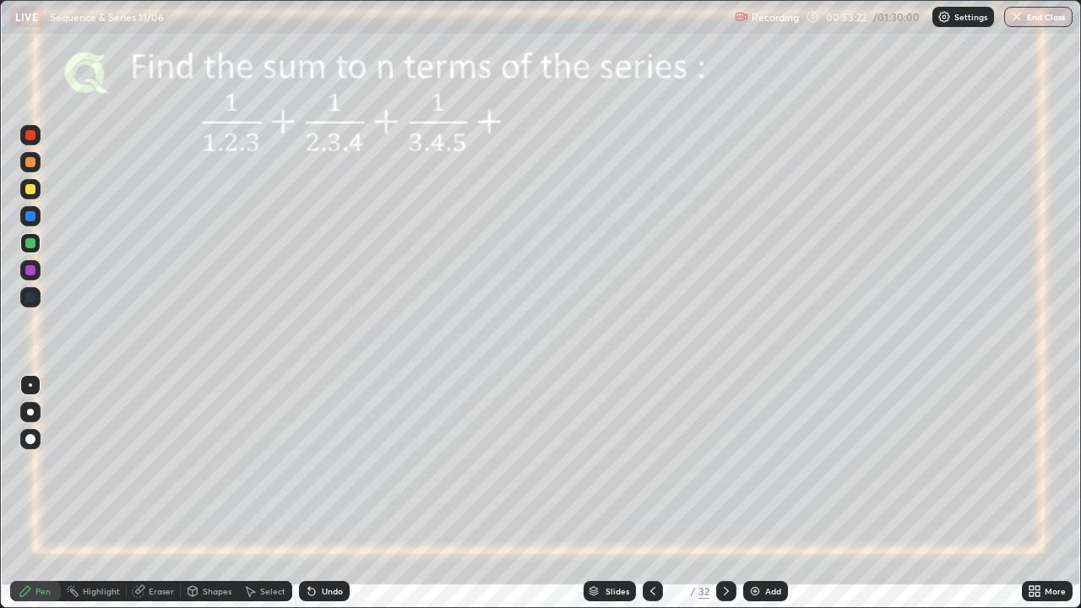
click at [30, 215] on div at bounding box center [30, 216] width 10 height 10
click at [27, 242] on div at bounding box center [30, 243] width 10 height 10
click at [149, 493] on div "Eraser" at bounding box center [161, 591] width 25 height 8
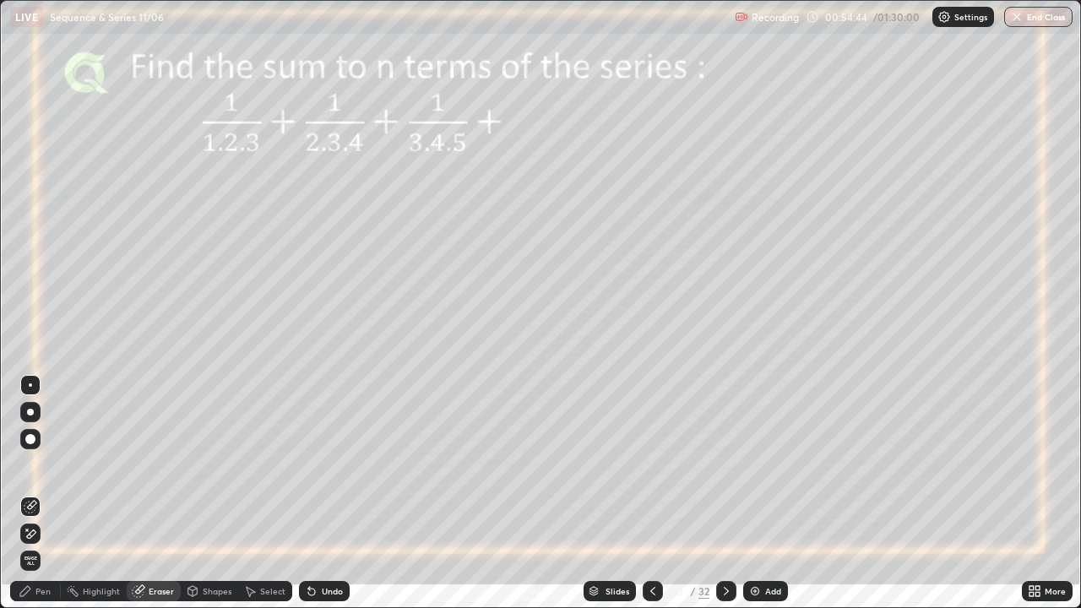
click at [38, 493] on div "Pen" at bounding box center [42, 591] width 15 height 8
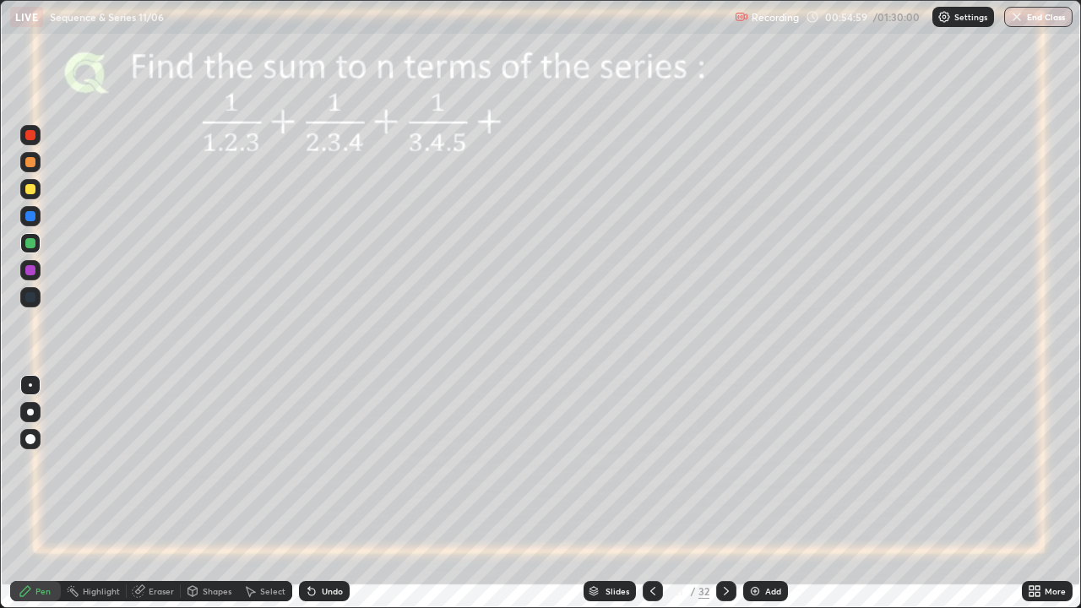
click at [30, 274] on div at bounding box center [30, 270] width 10 height 10
click at [200, 493] on div "Shapes" at bounding box center [209, 591] width 57 height 20
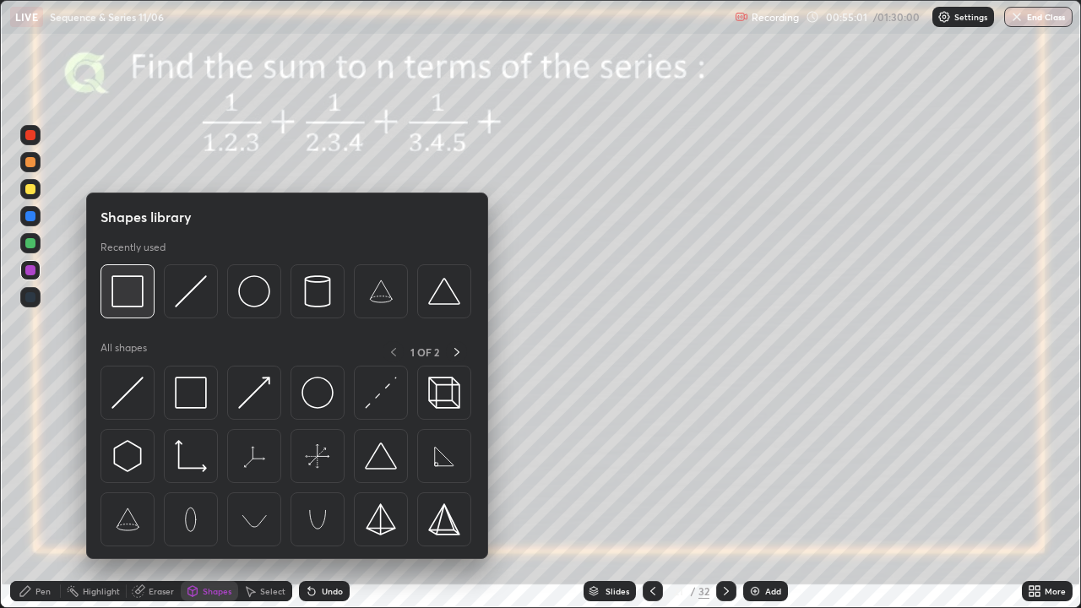
click at [133, 298] on img at bounding box center [127, 291] width 32 height 32
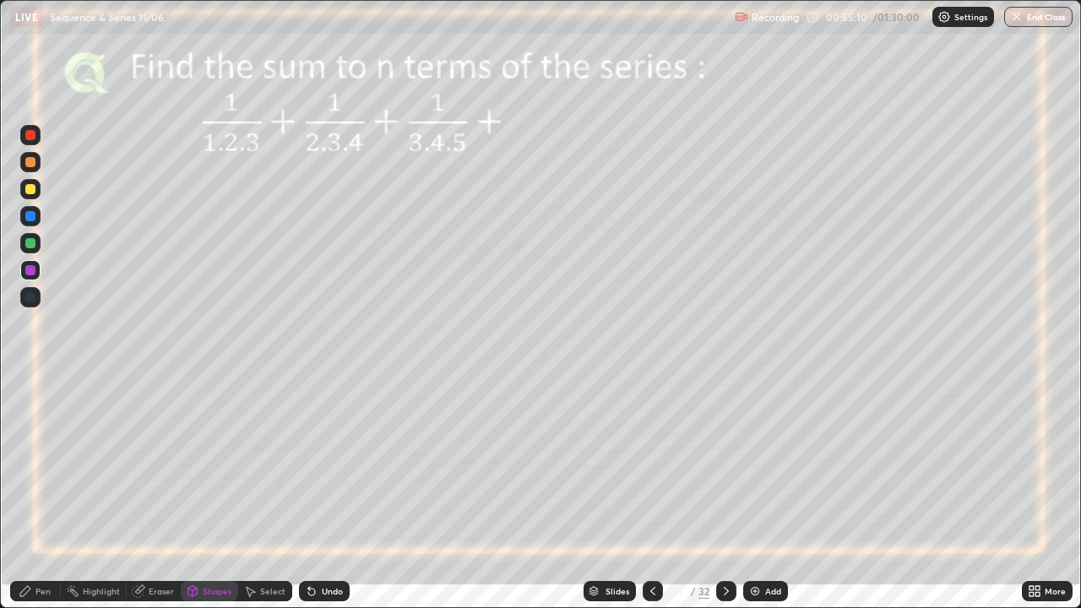
click at [41, 493] on div "Pen" at bounding box center [42, 591] width 15 height 8
click at [142, 493] on icon at bounding box center [138, 591] width 11 height 11
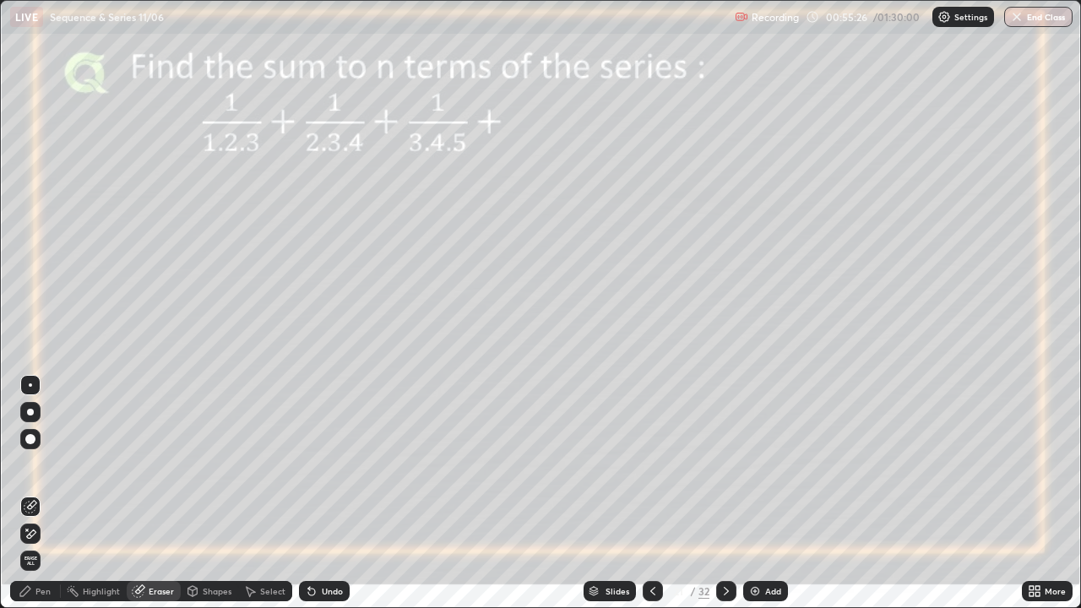
click at [35, 493] on div "Pen" at bounding box center [42, 591] width 15 height 8
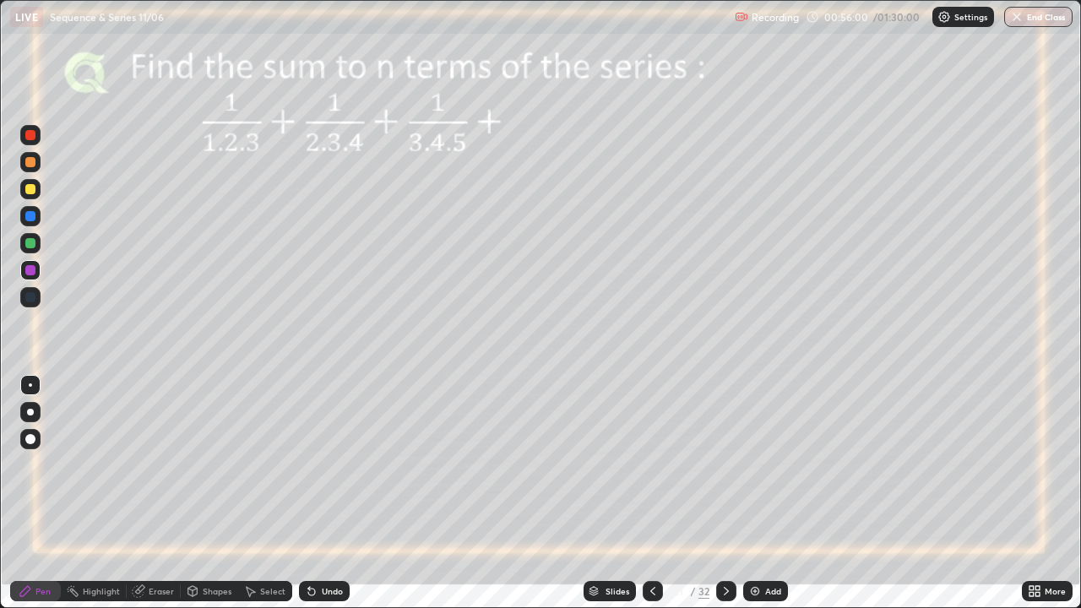
click at [32, 189] on div at bounding box center [30, 189] width 10 height 10
click at [331, 493] on div "Undo" at bounding box center [332, 591] width 21 height 8
click at [30, 269] on div at bounding box center [30, 270] width 10 height 10
click at [722, 493] on icon at bounding box center [727, 591] width 14 height 14
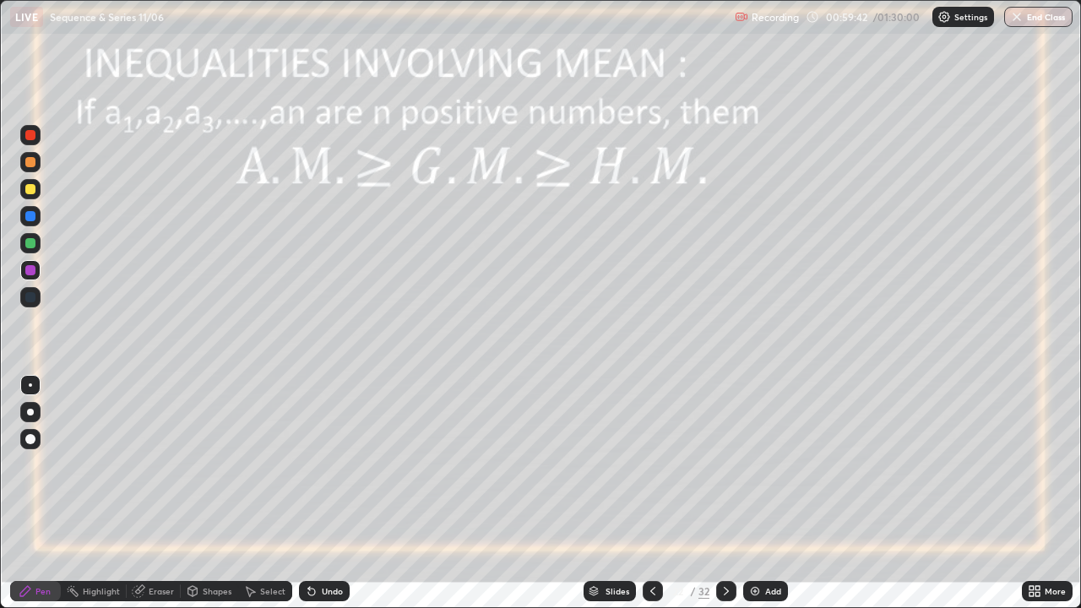
click at [29, 216] on div at bounding box center [30, 216] width 10 height 10
click at [315, 493] on icon at bounding box center [312, 591] width 14 height 14
click at [31, 298] on div at bounding box center [30, 297] width 10 height 10
click at [31, 242] on div at bounding box center [30, 243] width 10 height 10
click at [725, 493] on icon at bounding box center [727, 591] width 14 height 14
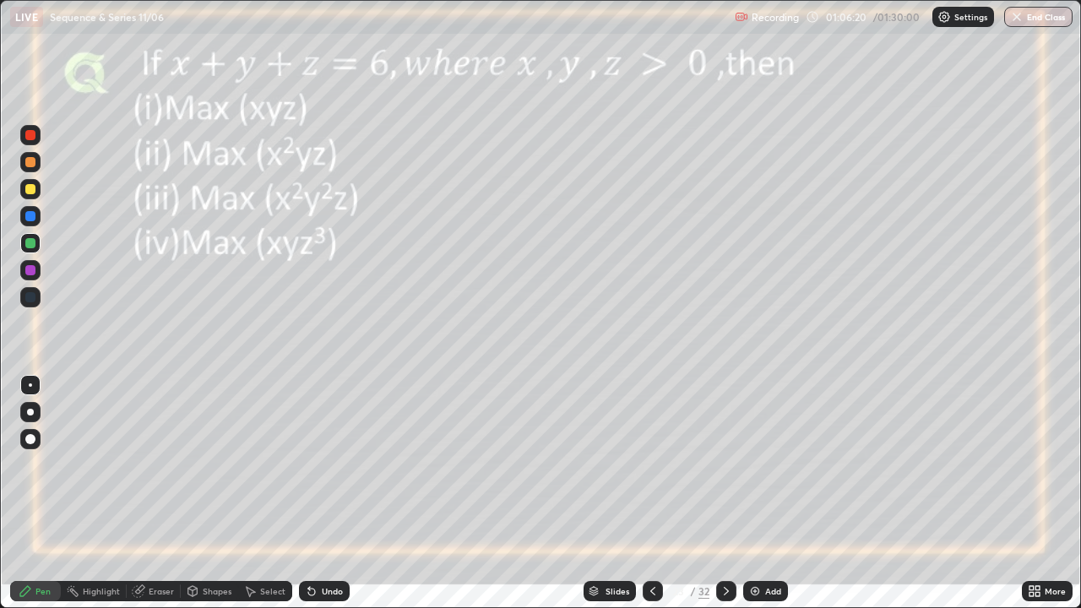
click at [34, 135] on div at bounding box center [30, 135] width 10 height 10
click at [752, 493] on img at bounding box center [755, 591] width 14 height 14
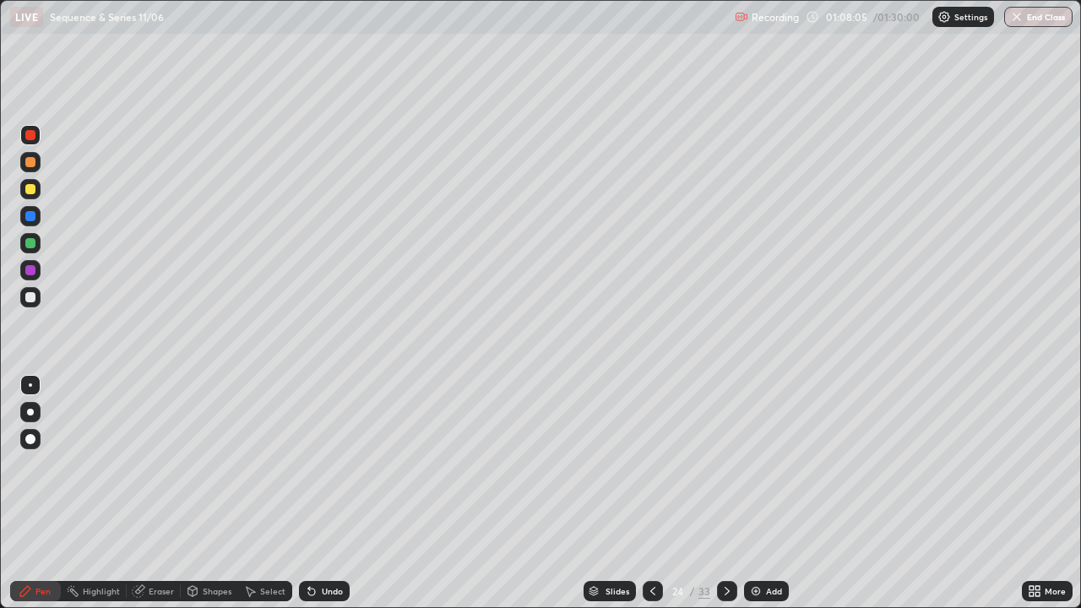
click at [26, 191] on div at bounding box center [30, 189] width 10 height 10
click at [654, 493] on icon at bounding box center [653, 591] width 14 height 14
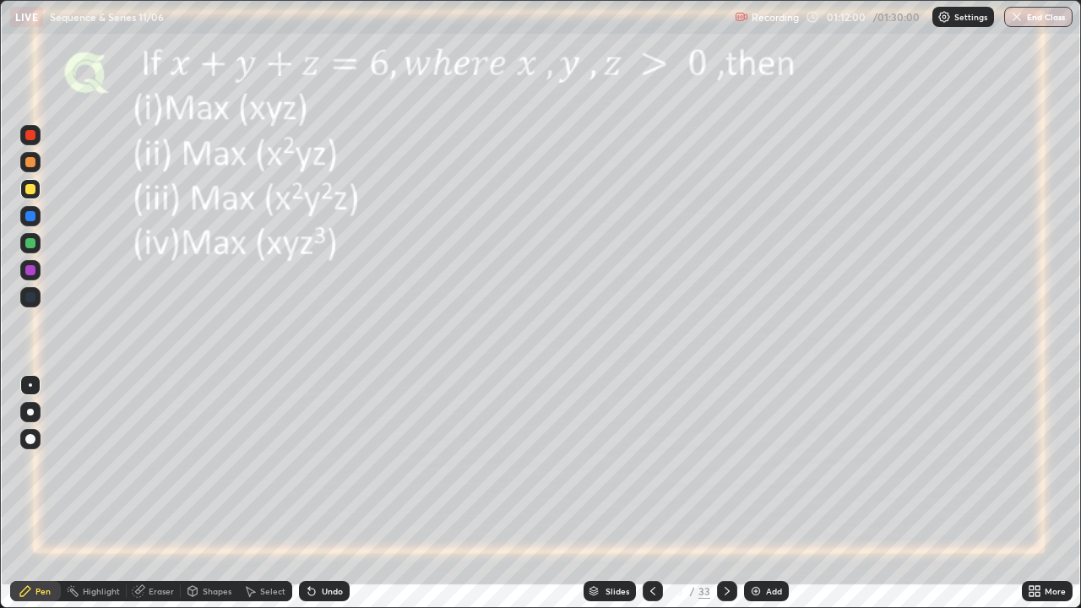
click at [725, 493] on icon at bounding box center [727, 591] width 14 height 14
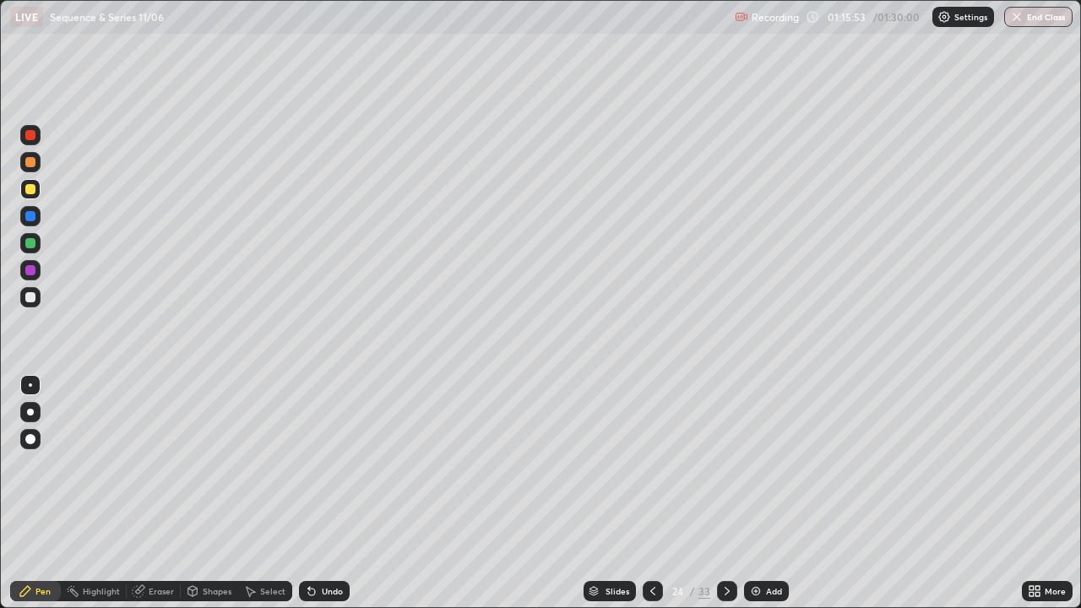
click at [723, 493] on icon at bounding box center [727, 591] width 14 height 14
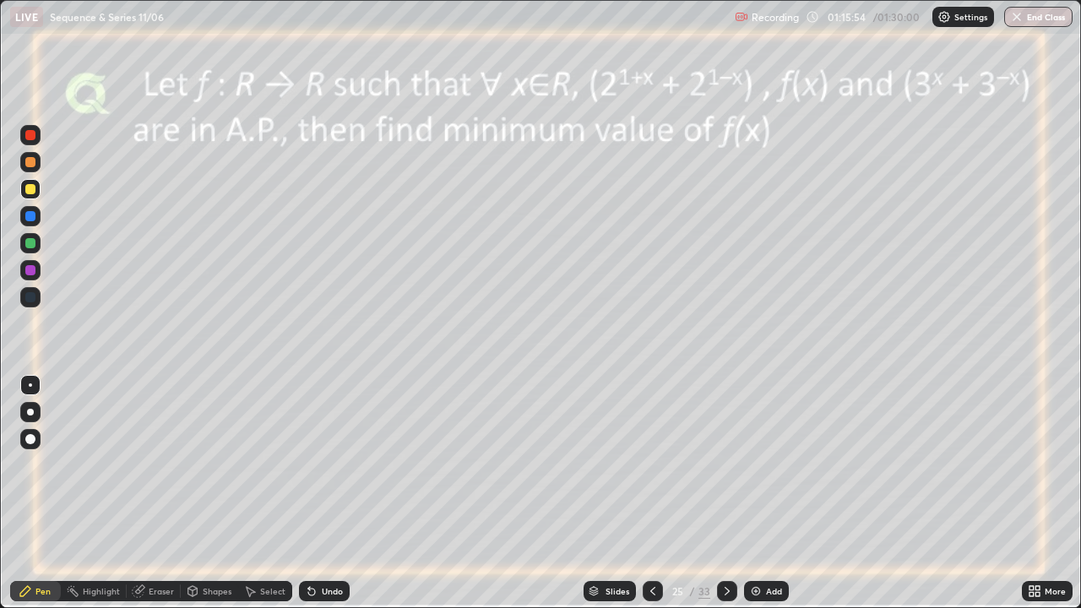
click at [652, 493] on icon at bounding box center [653, 591] width 14 height 14
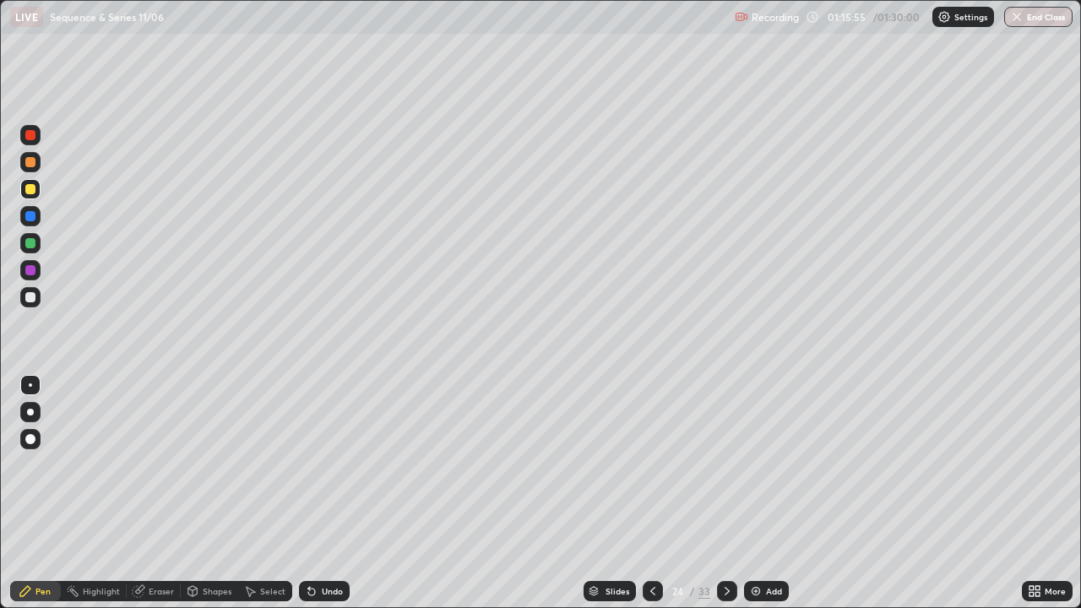
click at [651, 493] on icon at bounding box center [653, 591] width 14 height 14
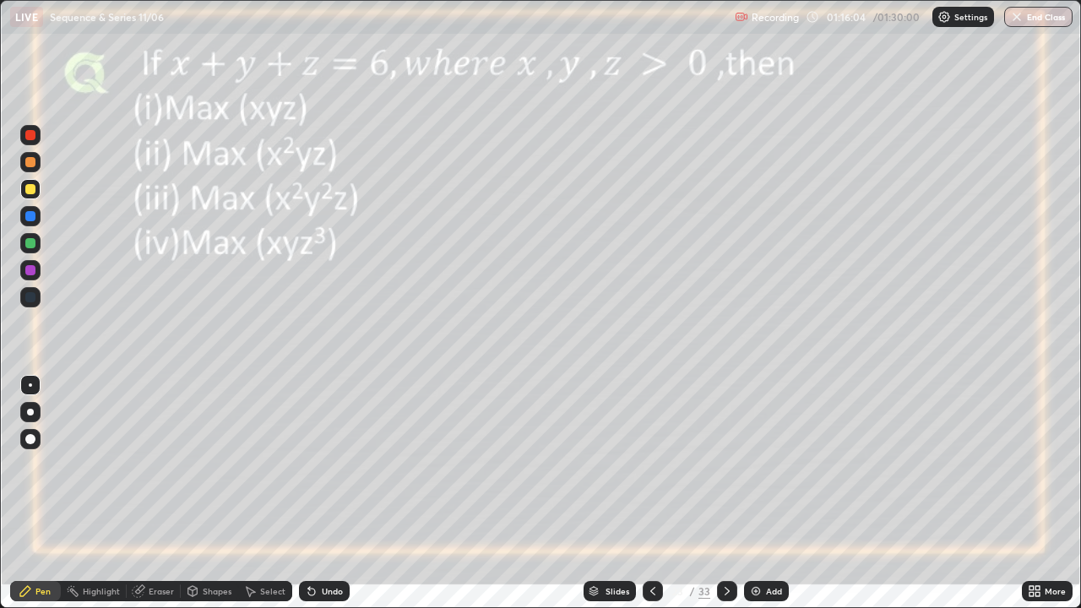
click at [725, 493] on icon at bounding box center [727, 591] width 14 height 14
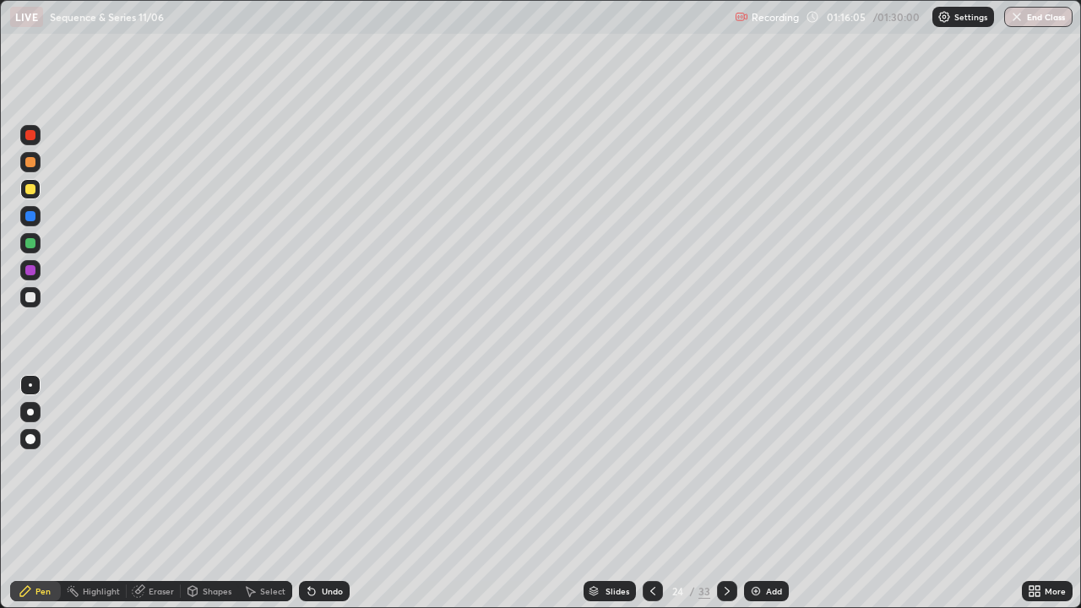
click at [752, 493] on img at bounding box center [756, 591] width 14 height 14
click at [31, 244] on div at bounding box center [30, 243] width 10 height 10
click at [723, 493] on icon at bounding box center [727, 591] width 14 height 14
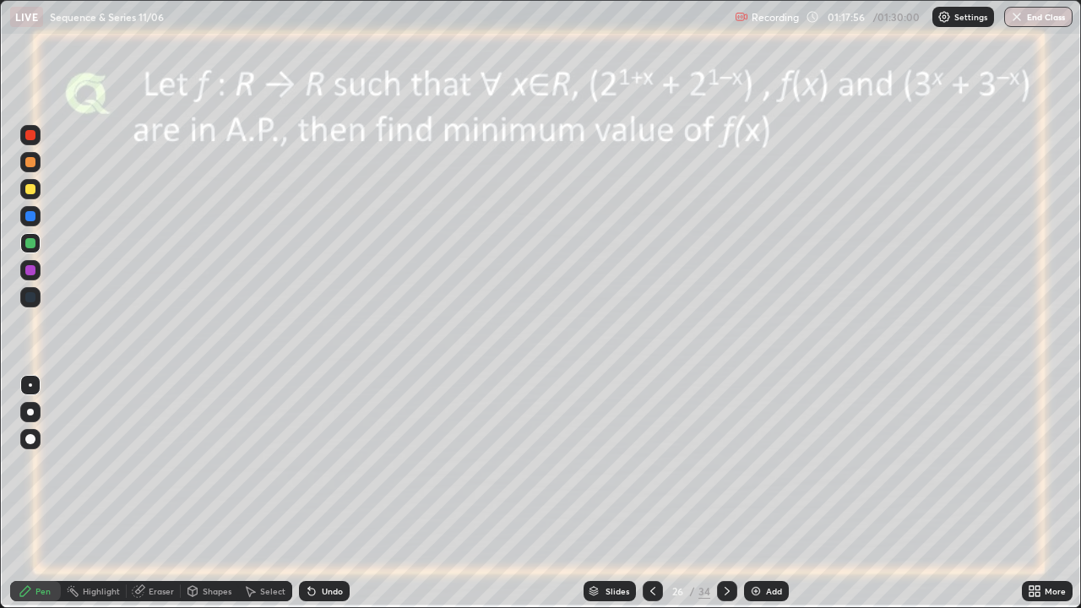
click at [725, 493] on icon at bounding box center [727, 591] width 14 height 14
click at [723, 493] on icon at bounding box center [727, 591] width 14 height 14
click at [30, 190] on div at bounding box center [30, 189] width 10 height 10
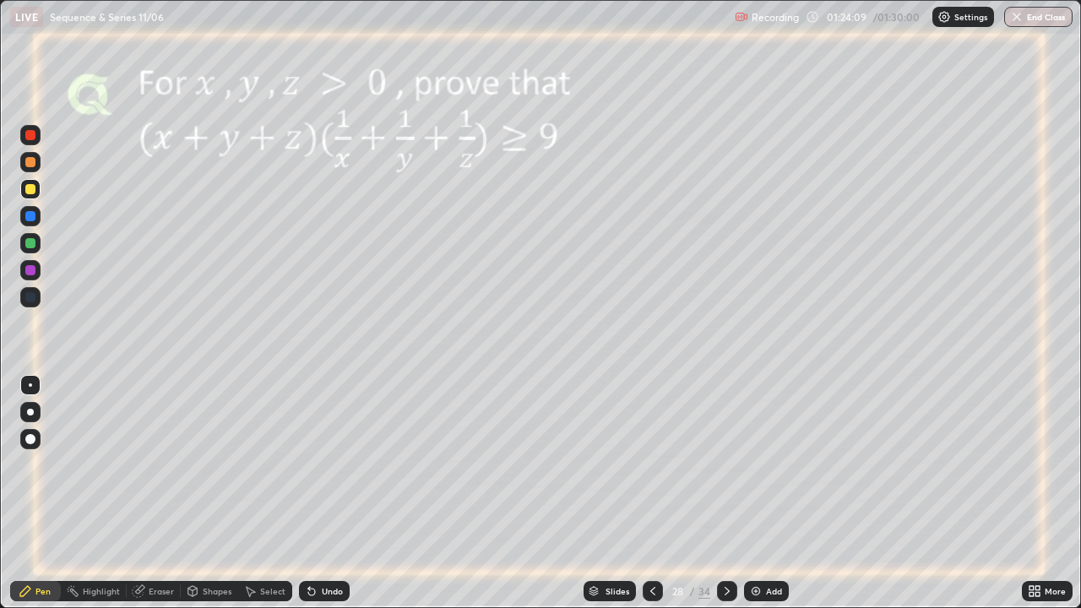
click at [1023, 14] on button "End Class" at bounding box center [1038, 17] width 68 height 20
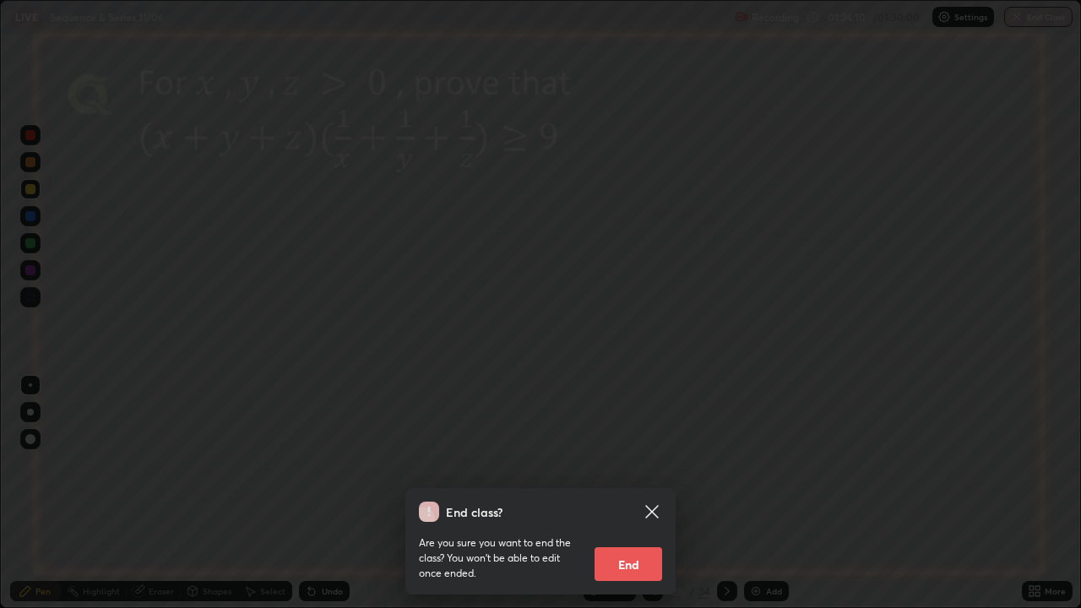
click at [636, 493] on button "End" at bounding box center [629, 564] width 68 height 34
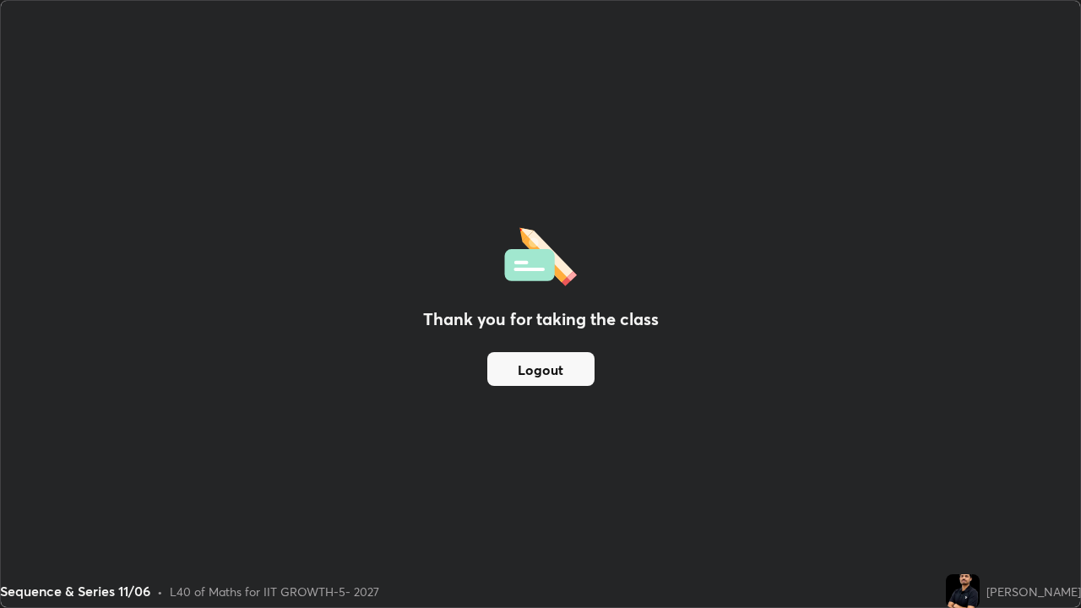
click at [566, 364] on button "Logout" at bounding box center [540, 369] width 107 height 34
